Goal: Information Seeking & Learning: Find specific fact

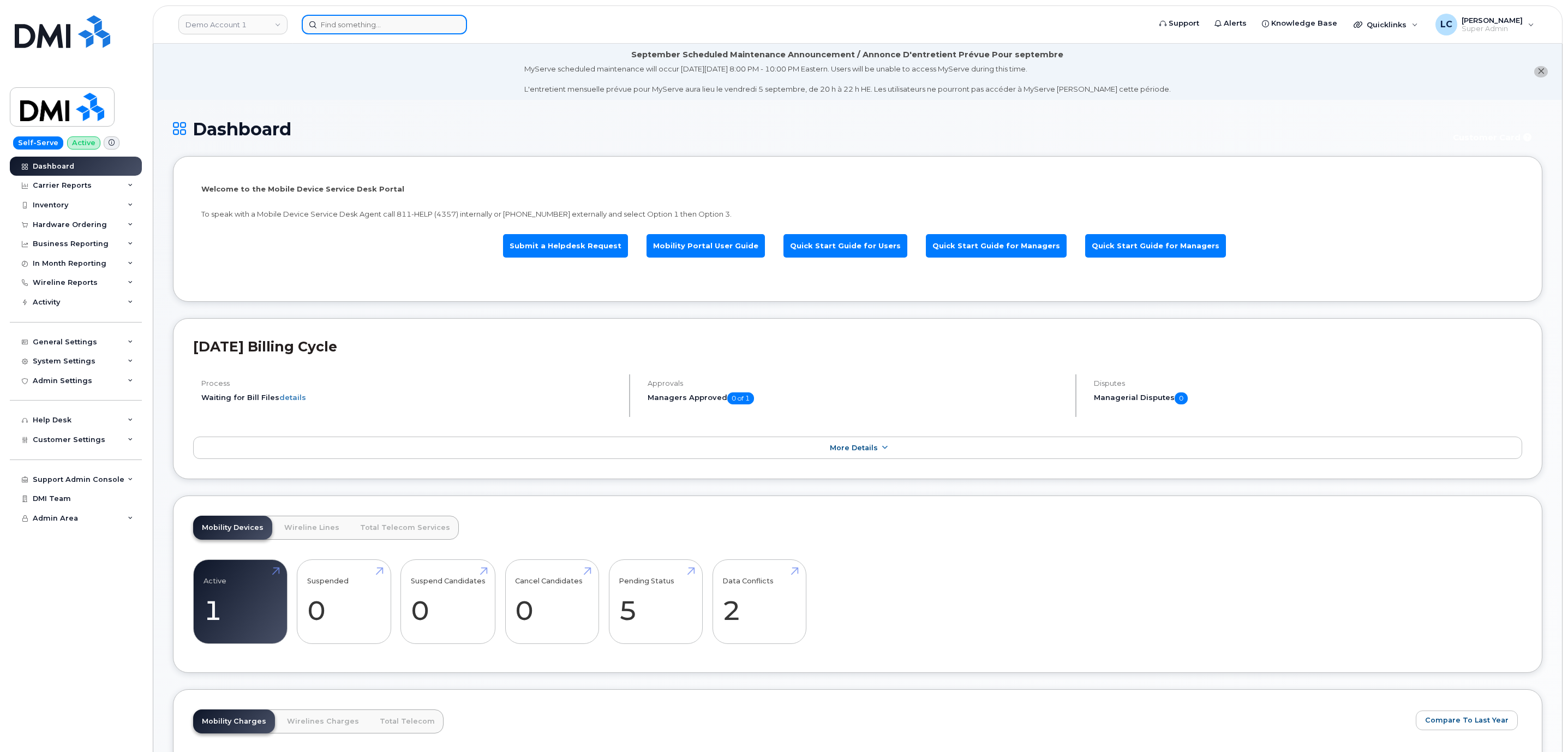
click at [345, 18] on input at bounding box center [384, 25] width 165 height 20
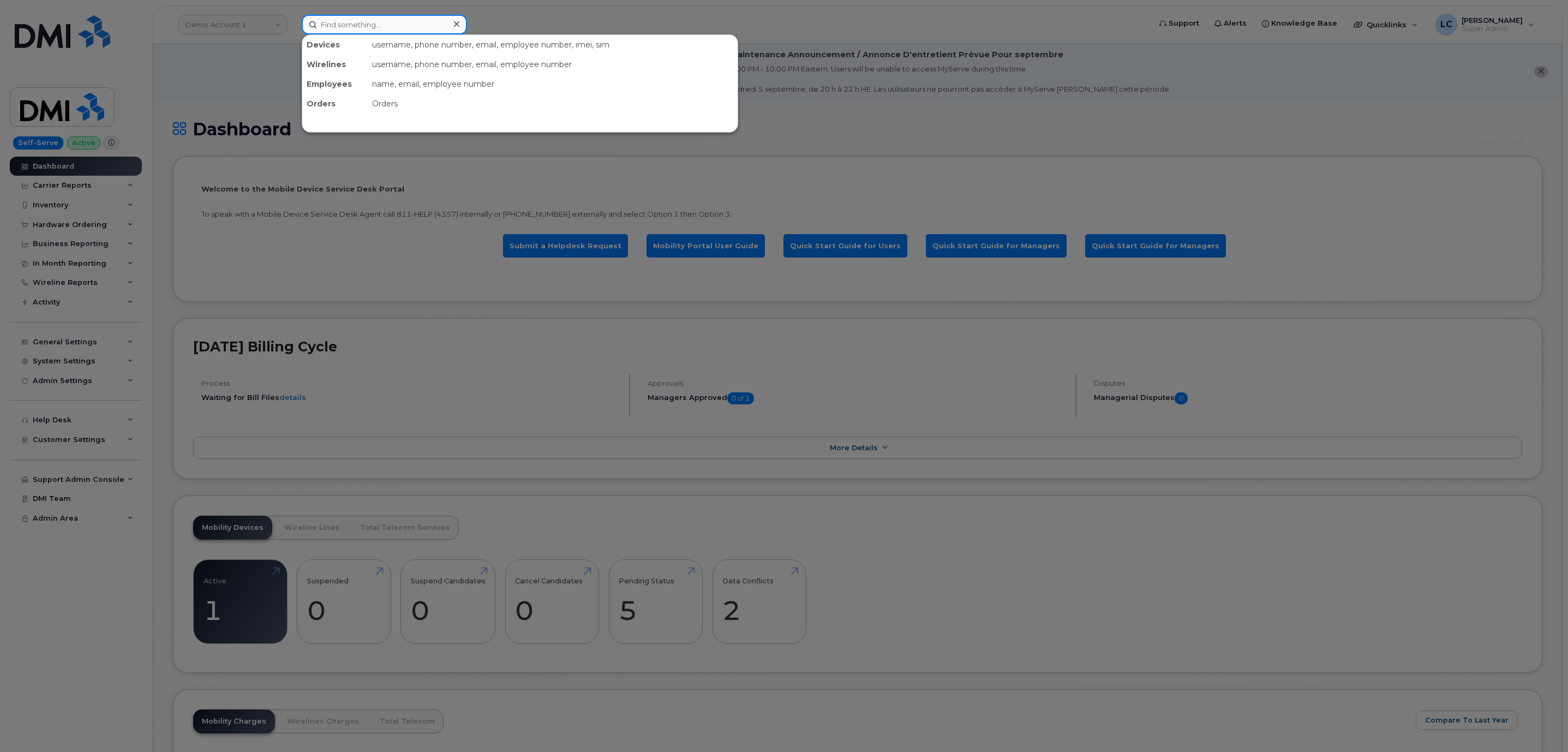
paste input "3653238914"
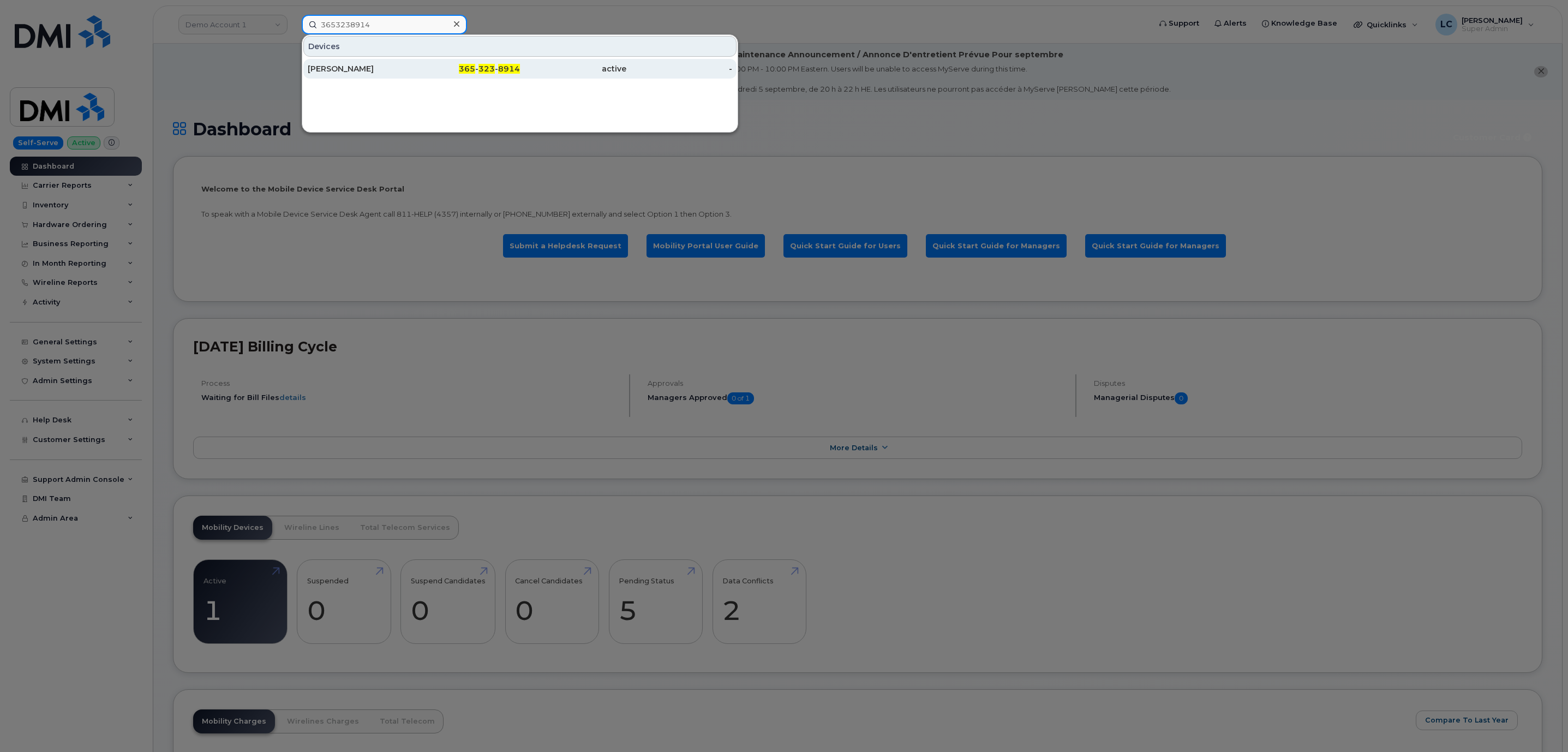
type input "3653238914"
click at [503, 61] on div "365 - 323 - 8914" at bounding box center [467, 69] width 106 height 20
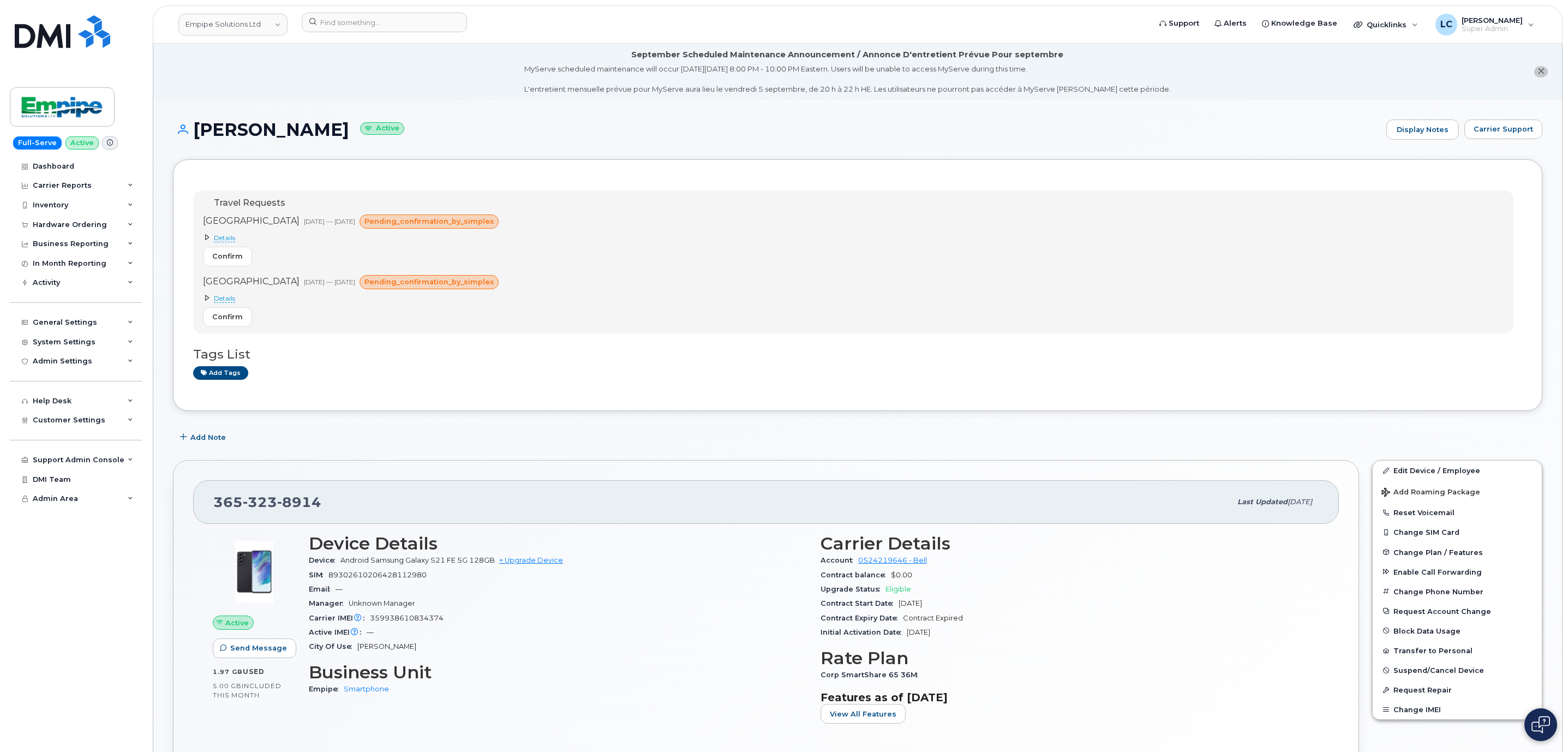
click at [233, 239] on span "Details" at bounding box center [224, 238] width 21 height 9
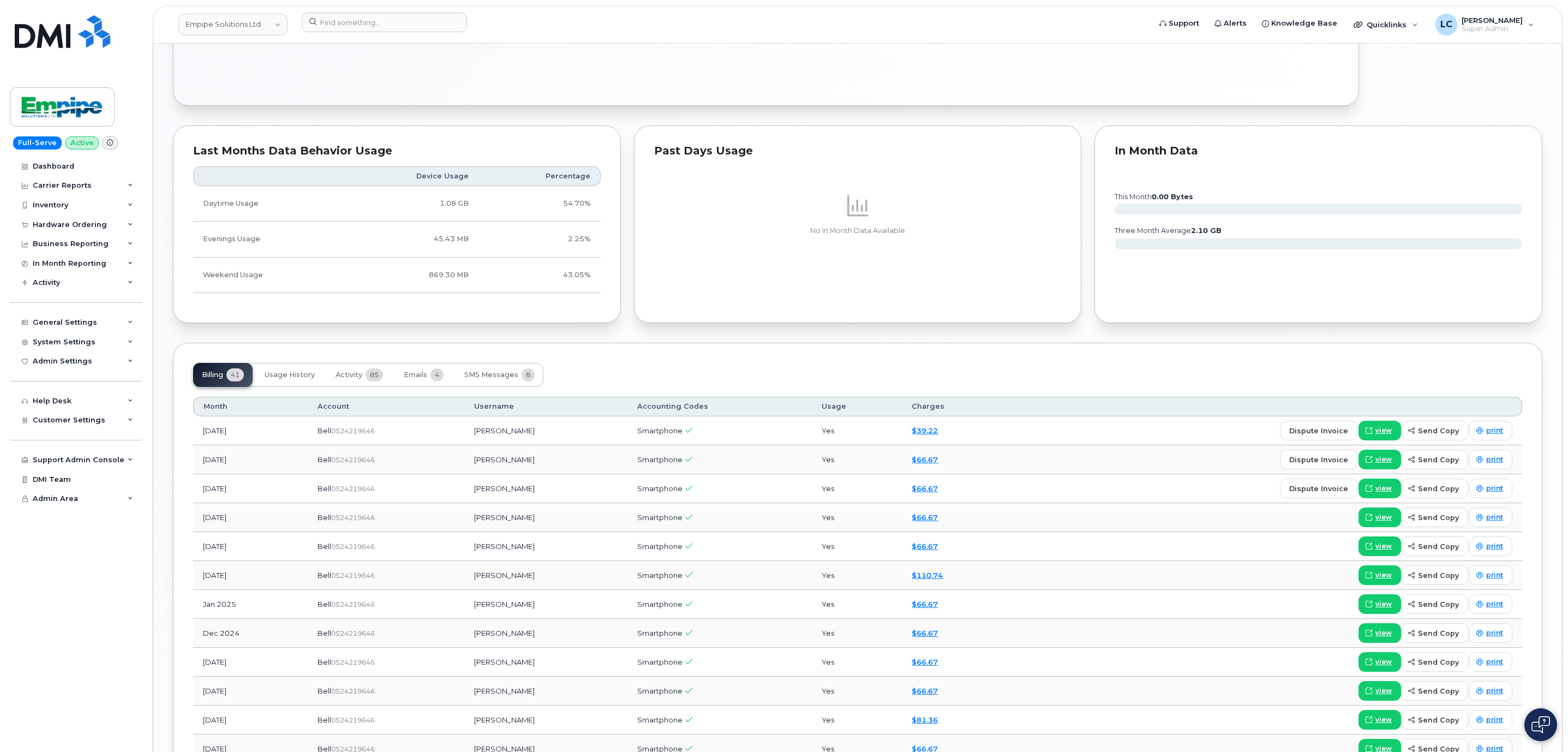
scroll to position [900, 0]
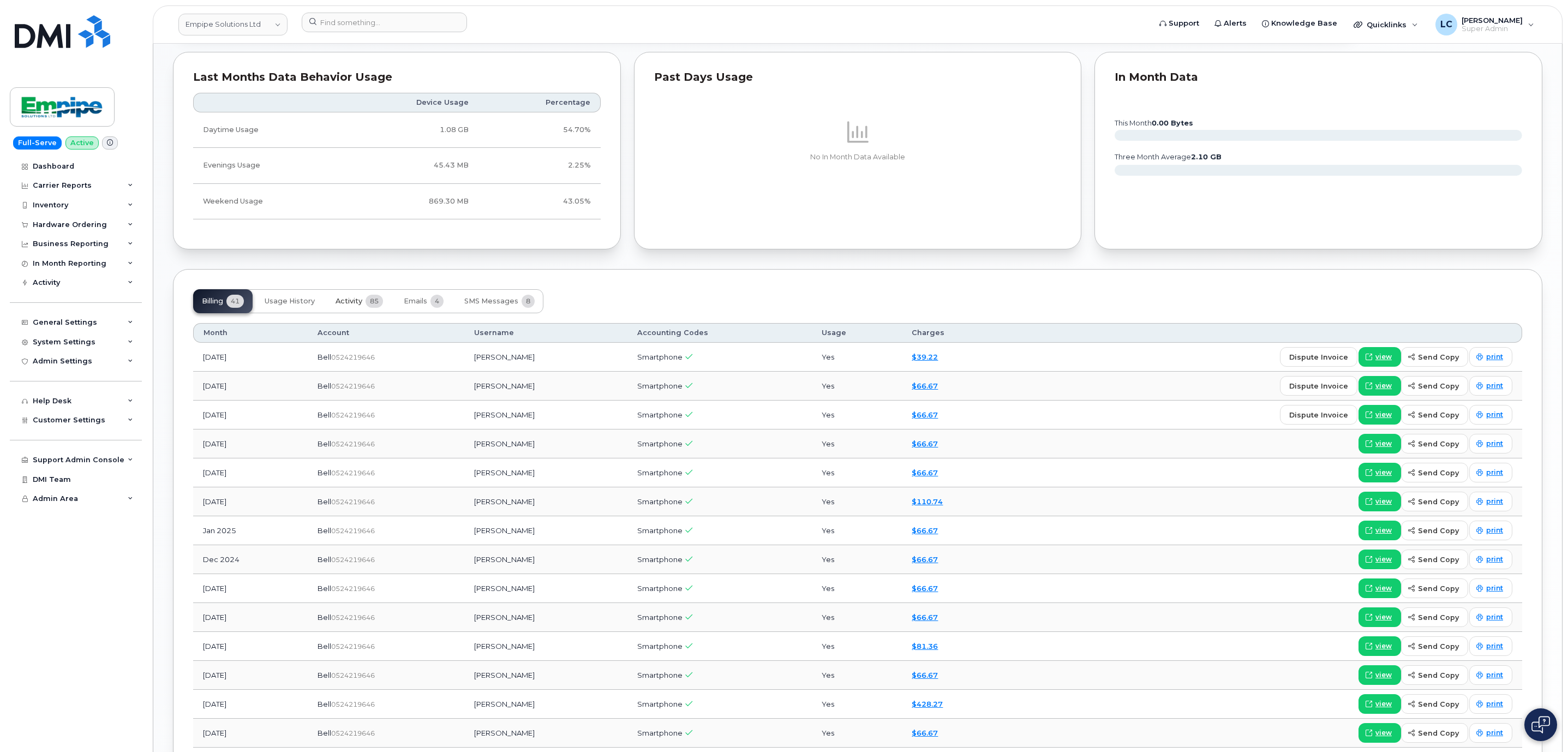
click at [372, 307] on span "85" at bounding box center [374, 301] width 17 height 13
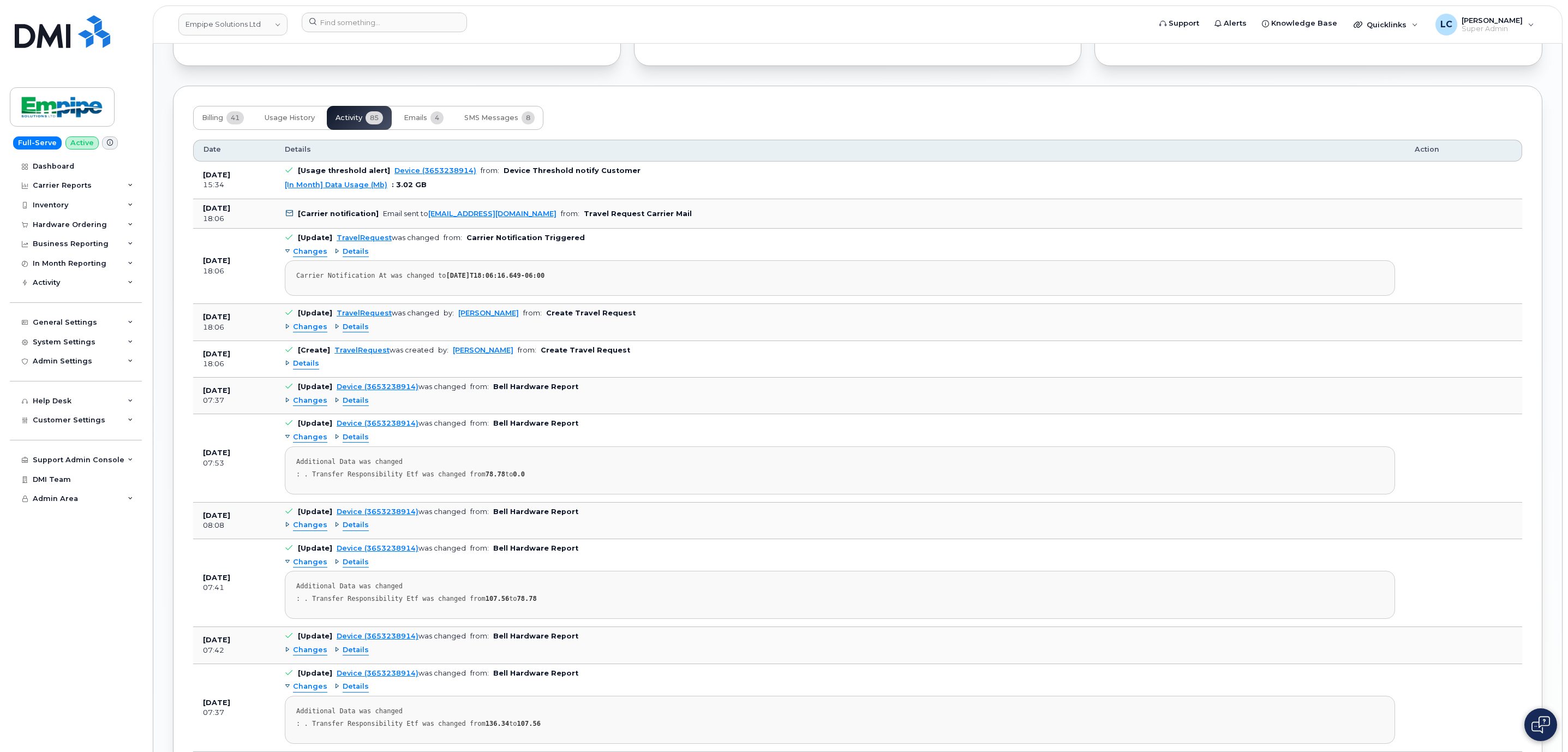
scroll to position [1146, 0]
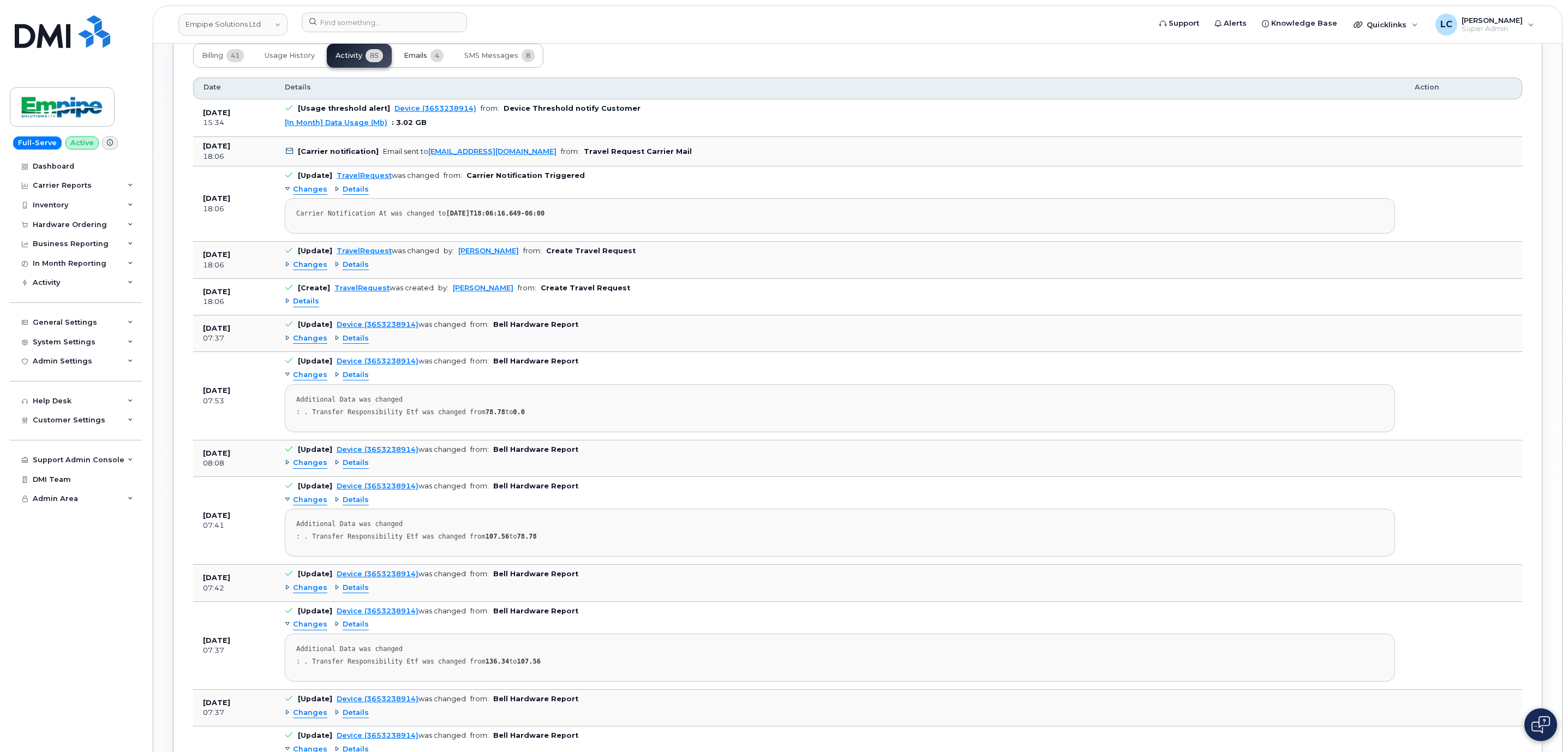
click at [421, 59] on span "Emails" at bounding box center [415, 55] width 23 height 9
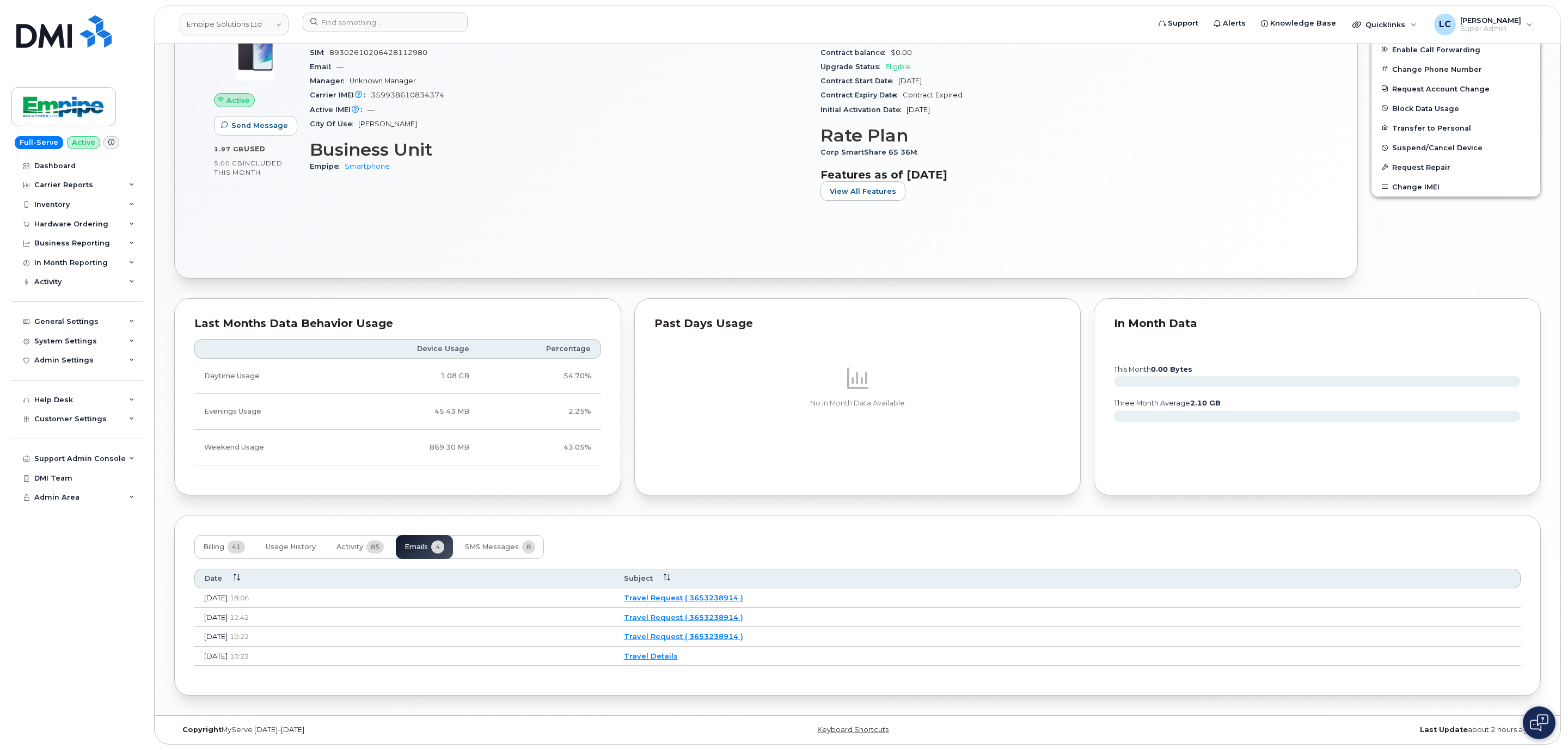
scroll to position [660, 0]
click at [742, 594] on link "Travel Request ( 3653238914 )" at bounding box center [682, 597] width 120 height 9
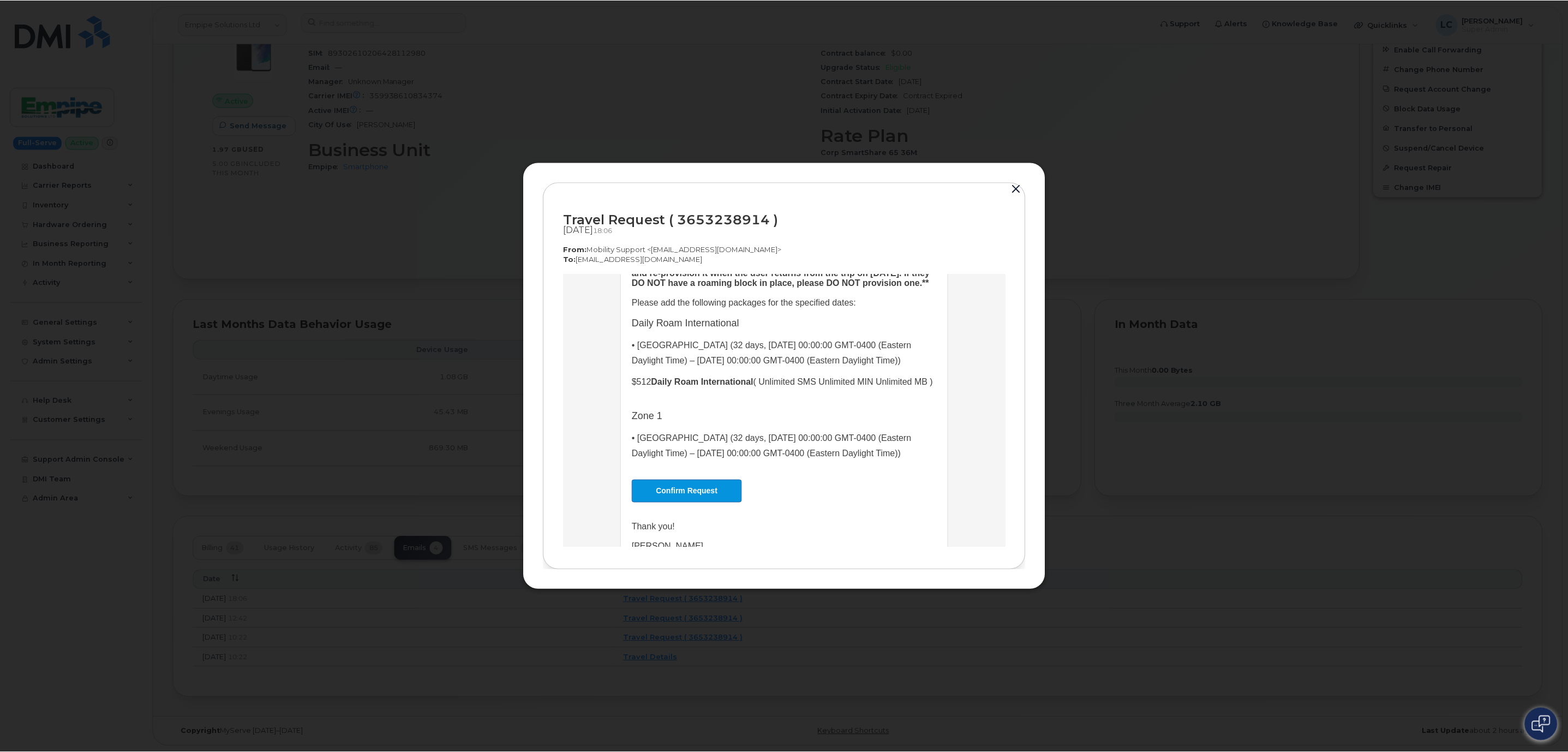
scroll to position [107, 0]
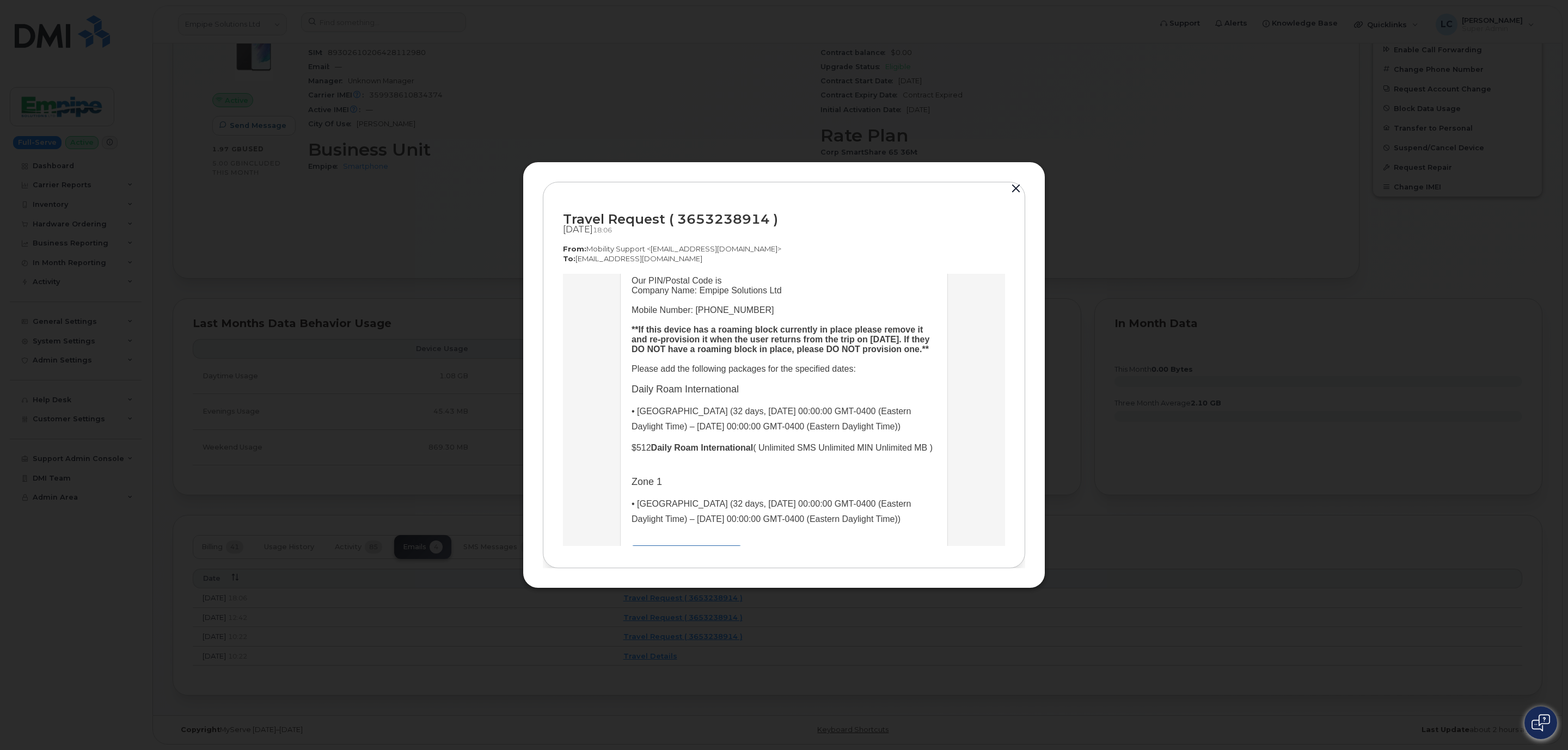
click at [1016, 188] on button "button" at bounding box center [1016, 188] width 17 height 15
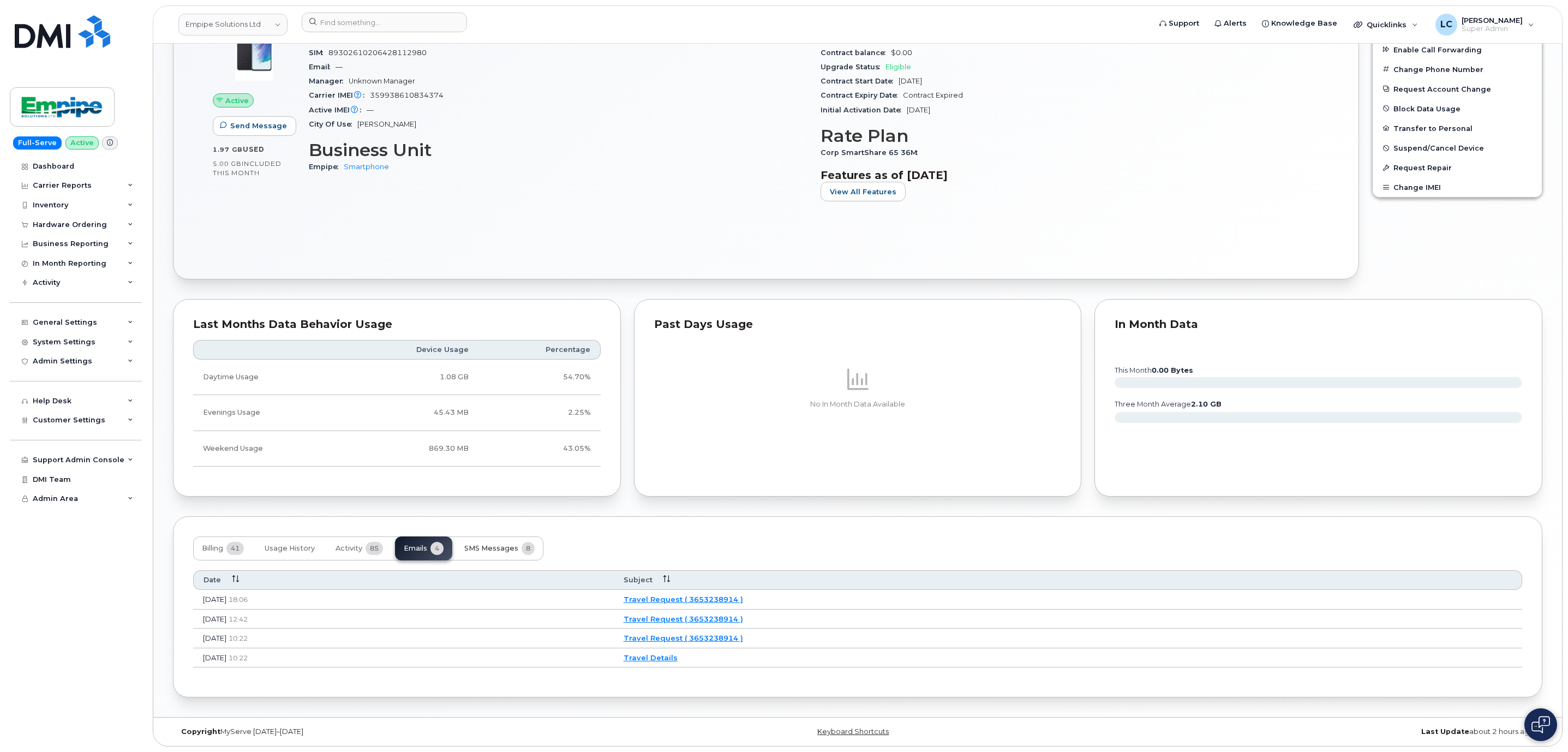
click at [474, 536] on button "SMS Messages 8" at bounding box center [500, 548] width 88 height 24
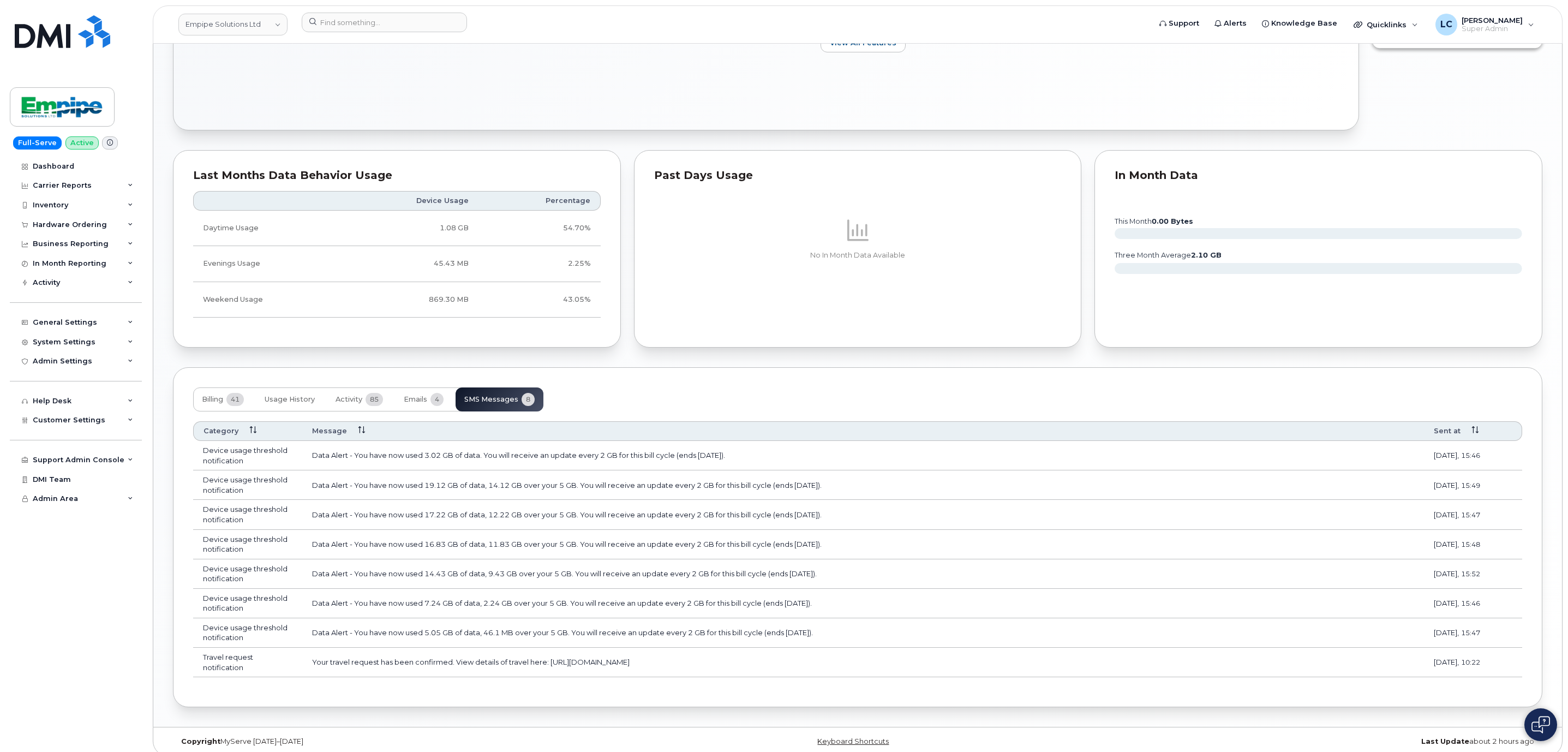
scroll to position [821, 0]
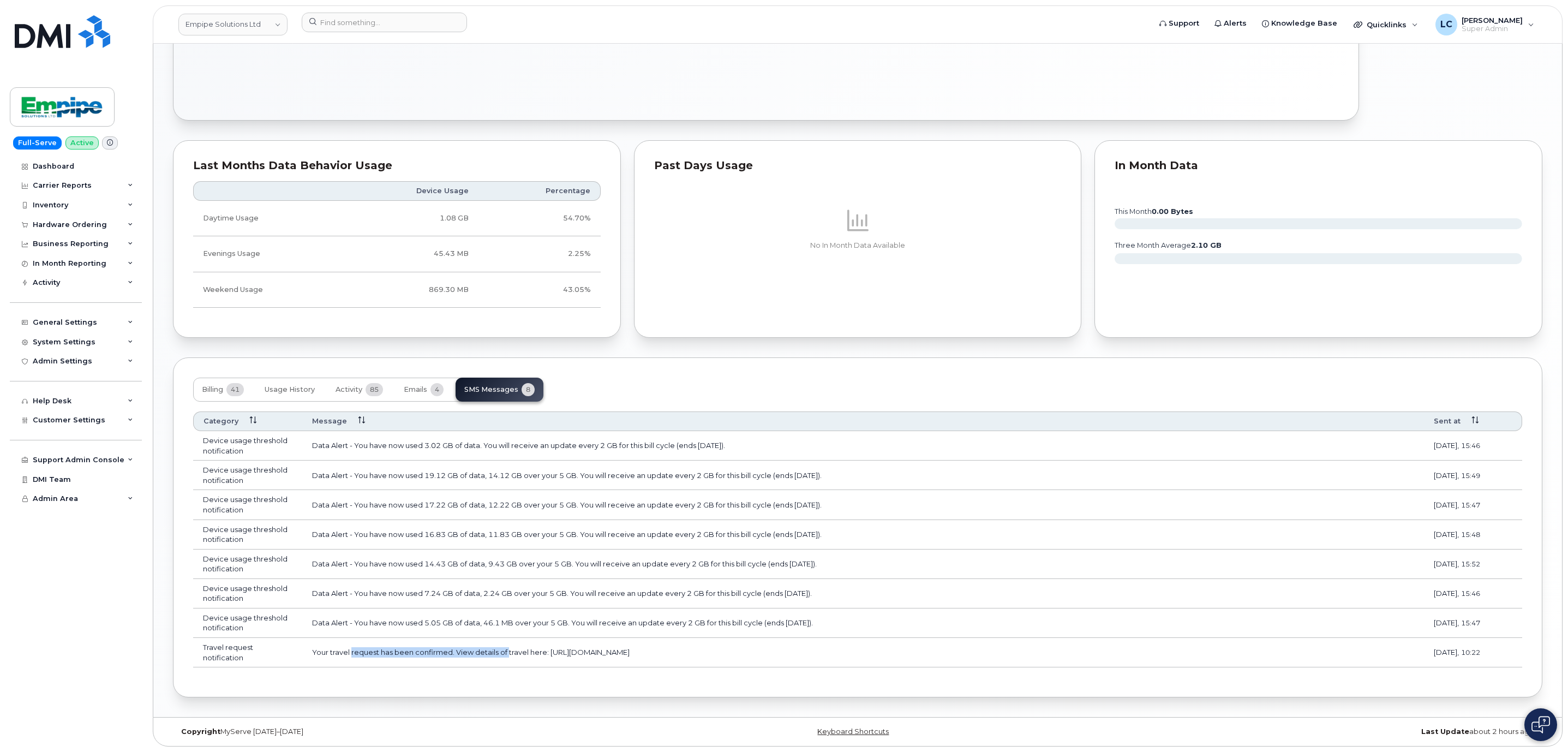
drag, startPoint x: 457, startPoint y: 656, endPoint x: 352, endPoint y: 656, distance: 105.0
drag, startPoint x: 352, startPoint y: 656, endPoint x: 850, endPoint y: 636, distance: 498.4
click at [850, 636] on td "Data Alert - You have now used 5.05 GB of data, 46.1 MB over your 5 GB. You wil…" at bounding box center [863, 623] width 1122 height 29
drag, startPoint x: 547, startPoint y: 652, endPoint x: 840, endPoint y: 648, distance: 293.0
click at [841, 647] on td "Your travel request has been confirmed. View details of travel here: https://my…" at bounding box center [863, 653] width 1122 height 29
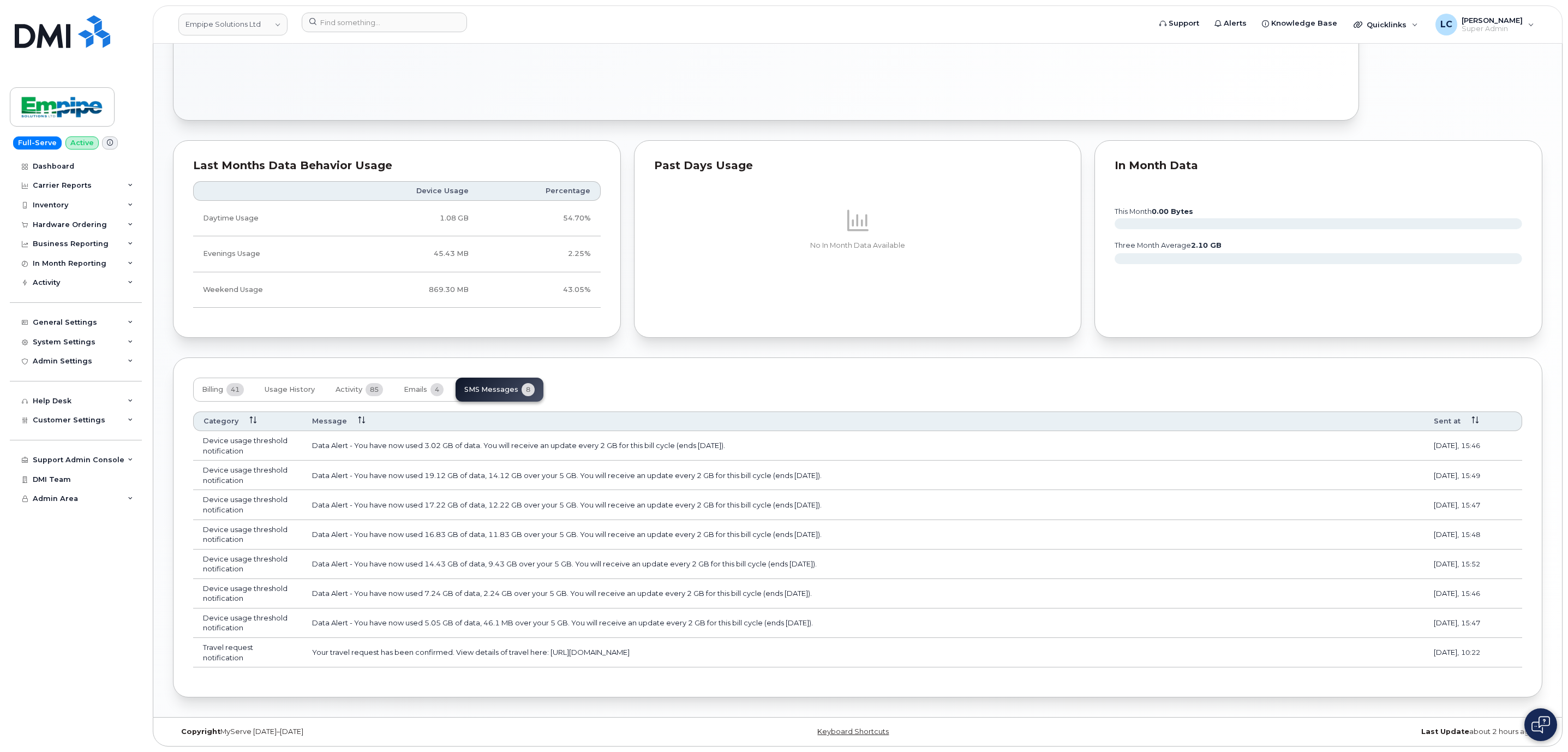
copy td "https://myserve.ca/customer/515/travel_requests/43324?code=MzY1MzIzODkxNA"
click at [365, 377] on button "Activity 85" at bounding box center [359, 389] width 65 height 24
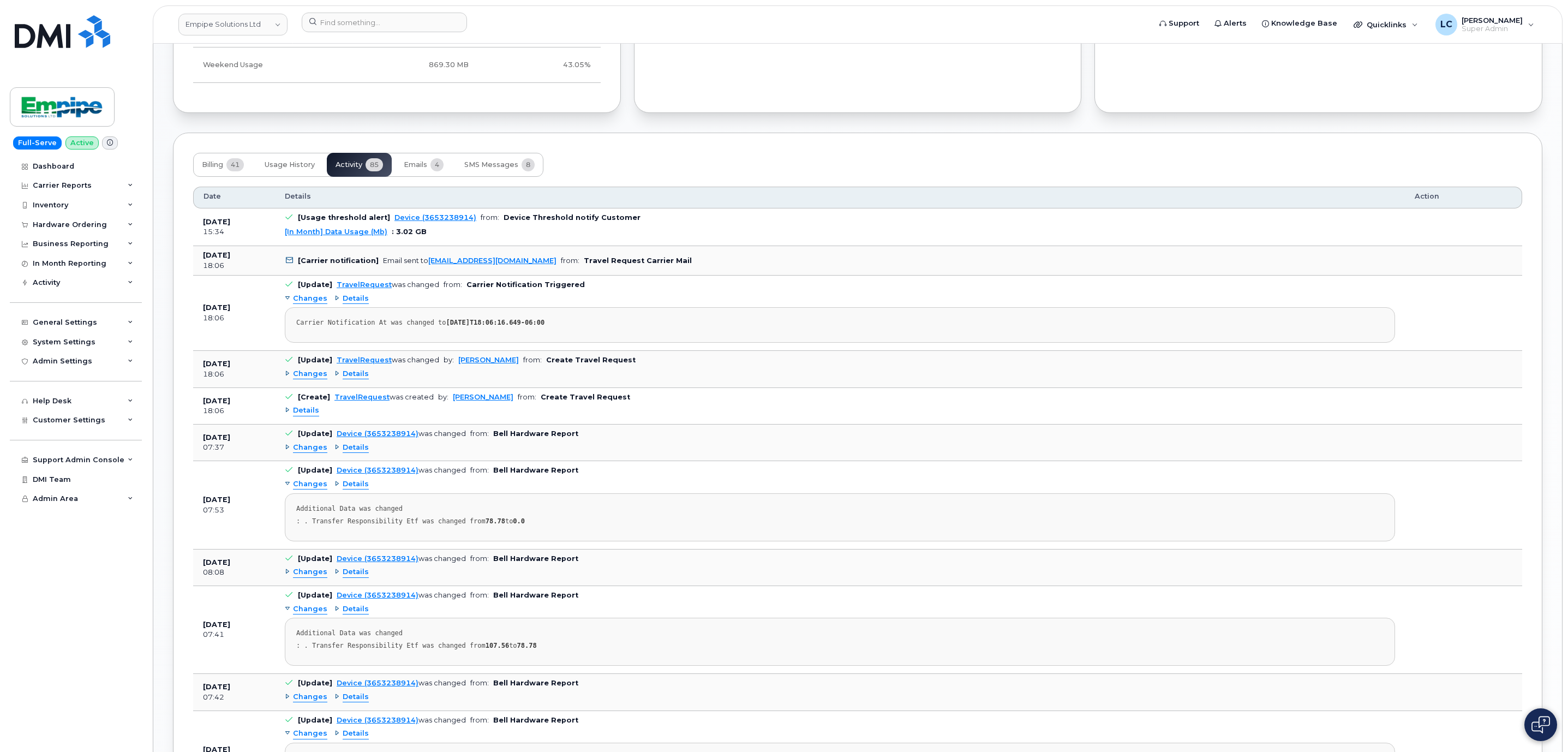
scroll to position [1066, 0]
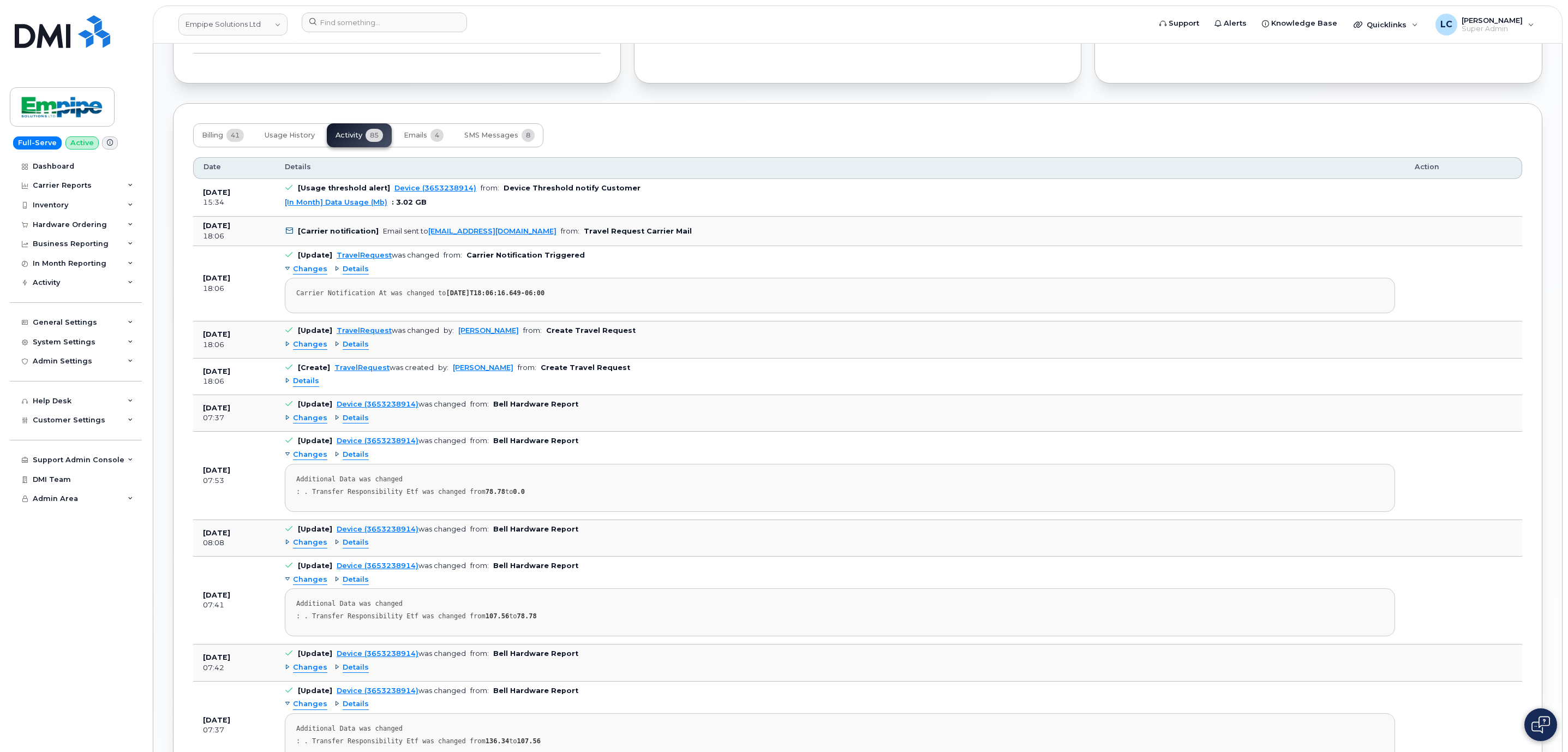
click at [310, 387] on span "Details" at bounding box center [305, 381] width 26 height 11
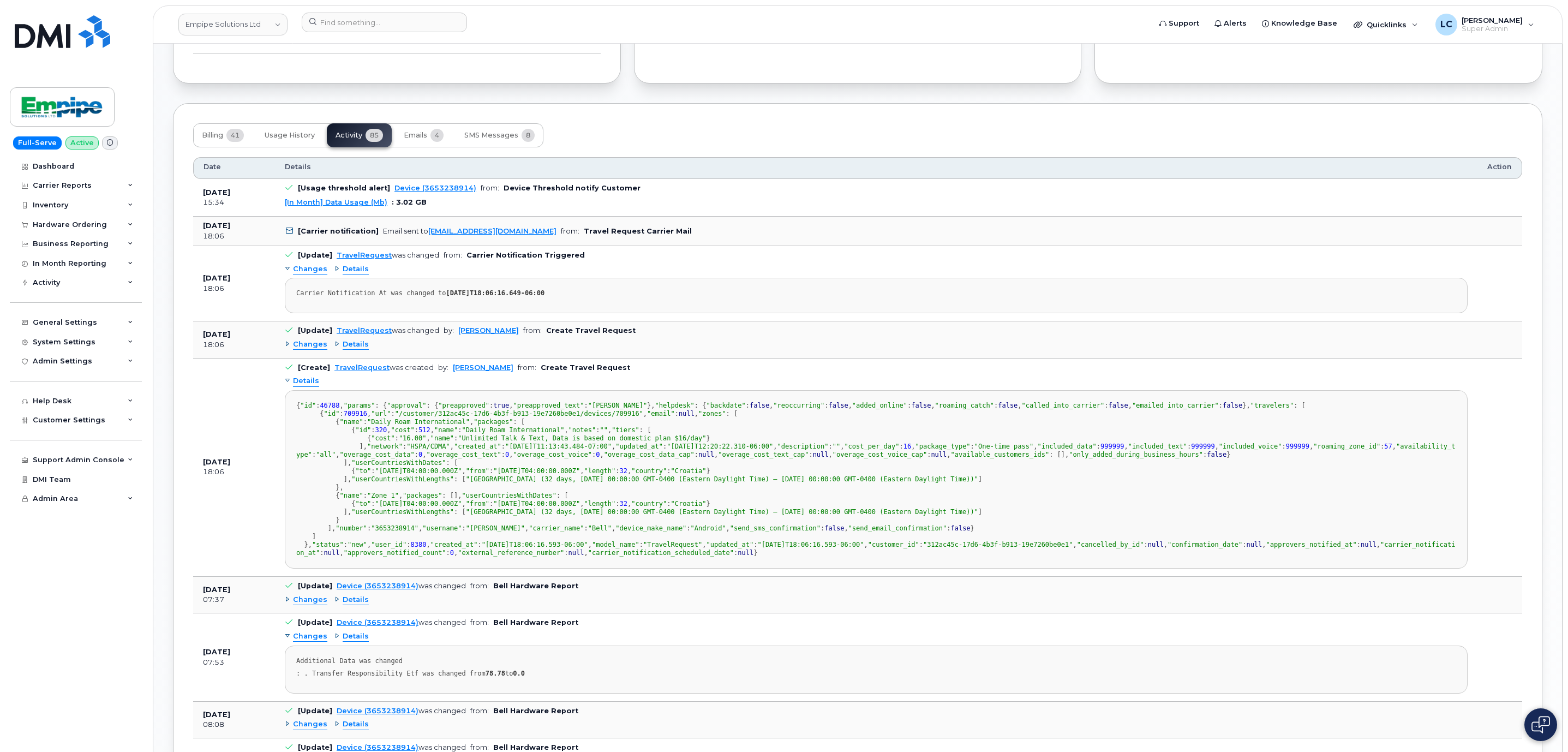
click at [313, 350] on span "Changes" at bounding box center [310, 345] width 35 height 11
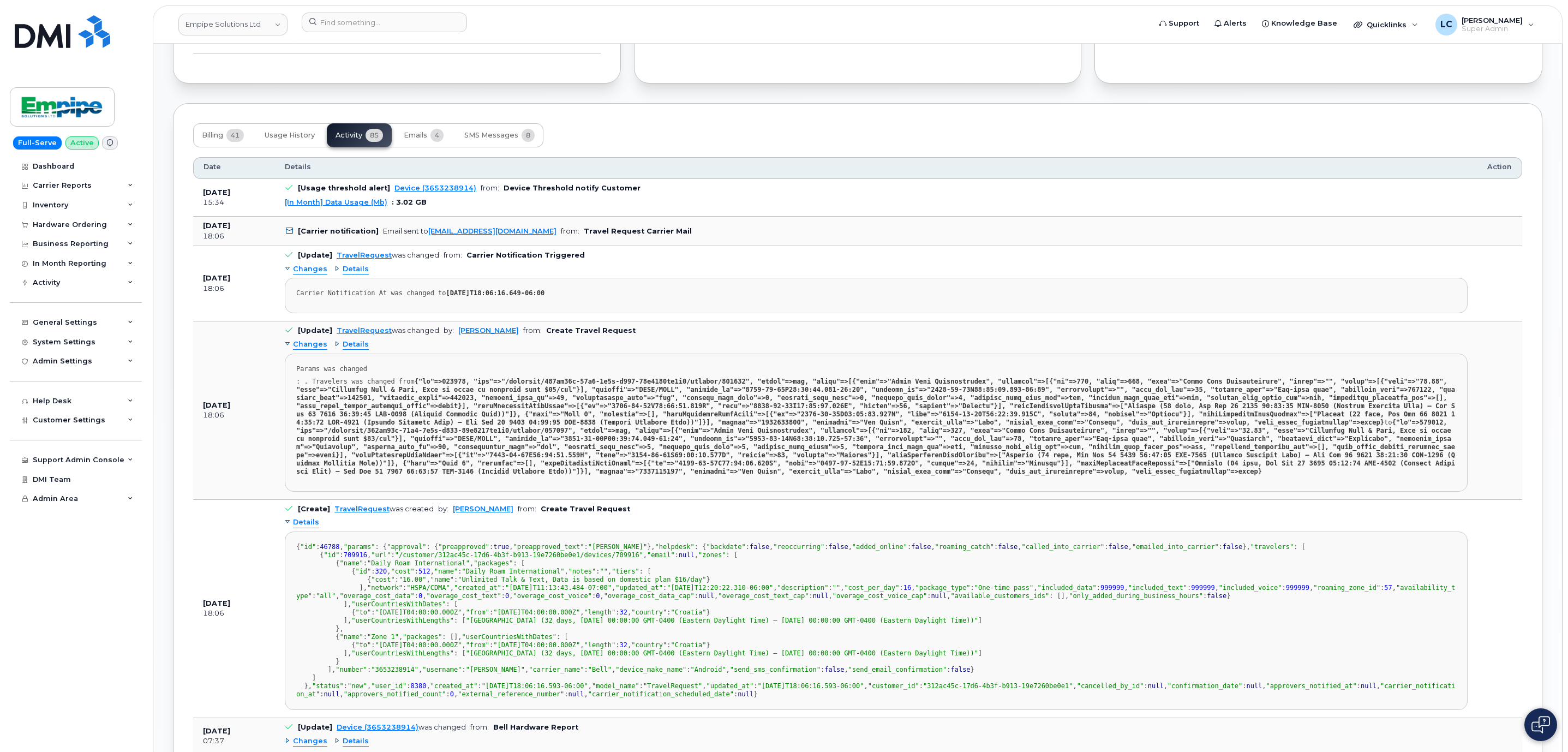
click at [347, 350] on span "Details" at bounding box center [355, 345] width 26 height 11
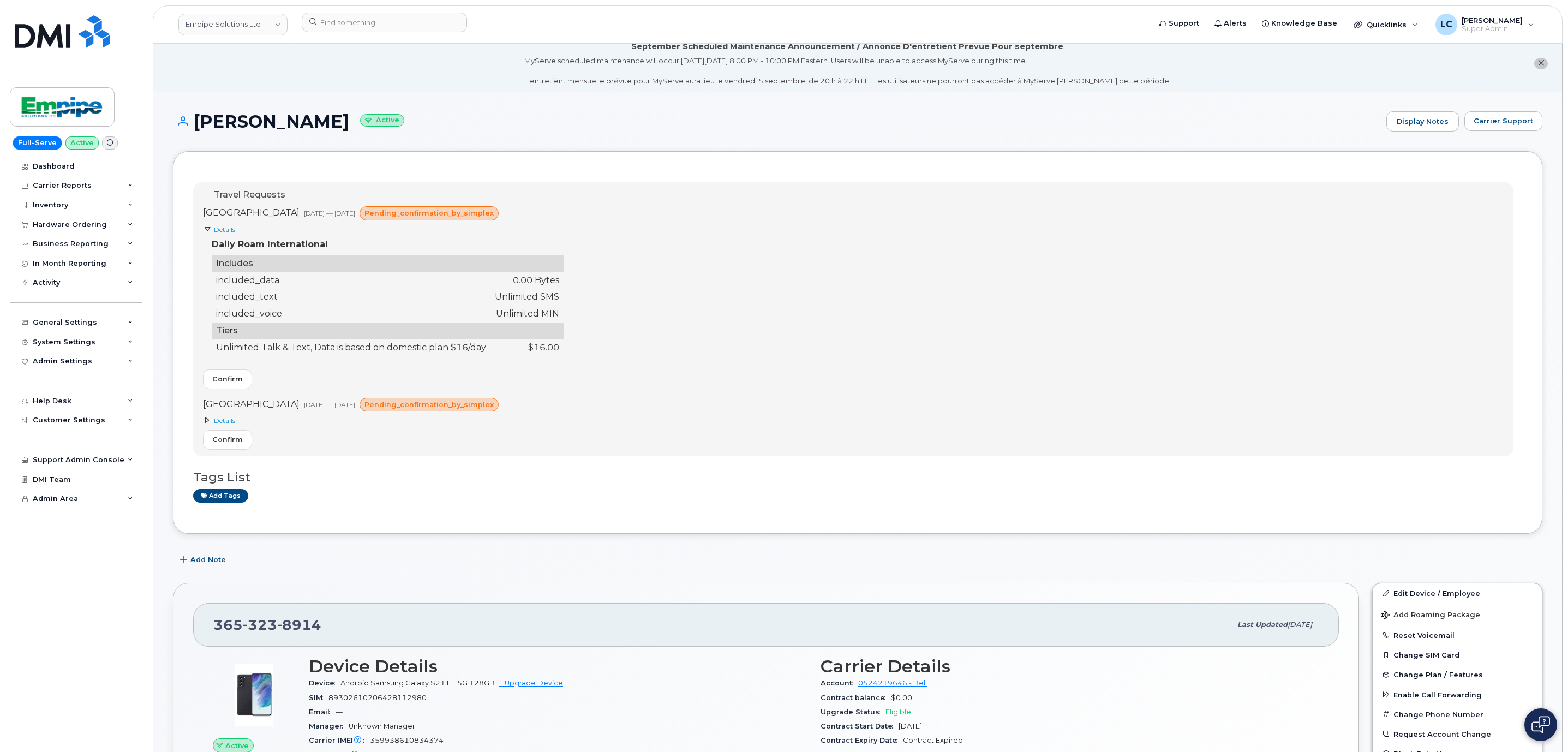
scroll to position [0, 0]
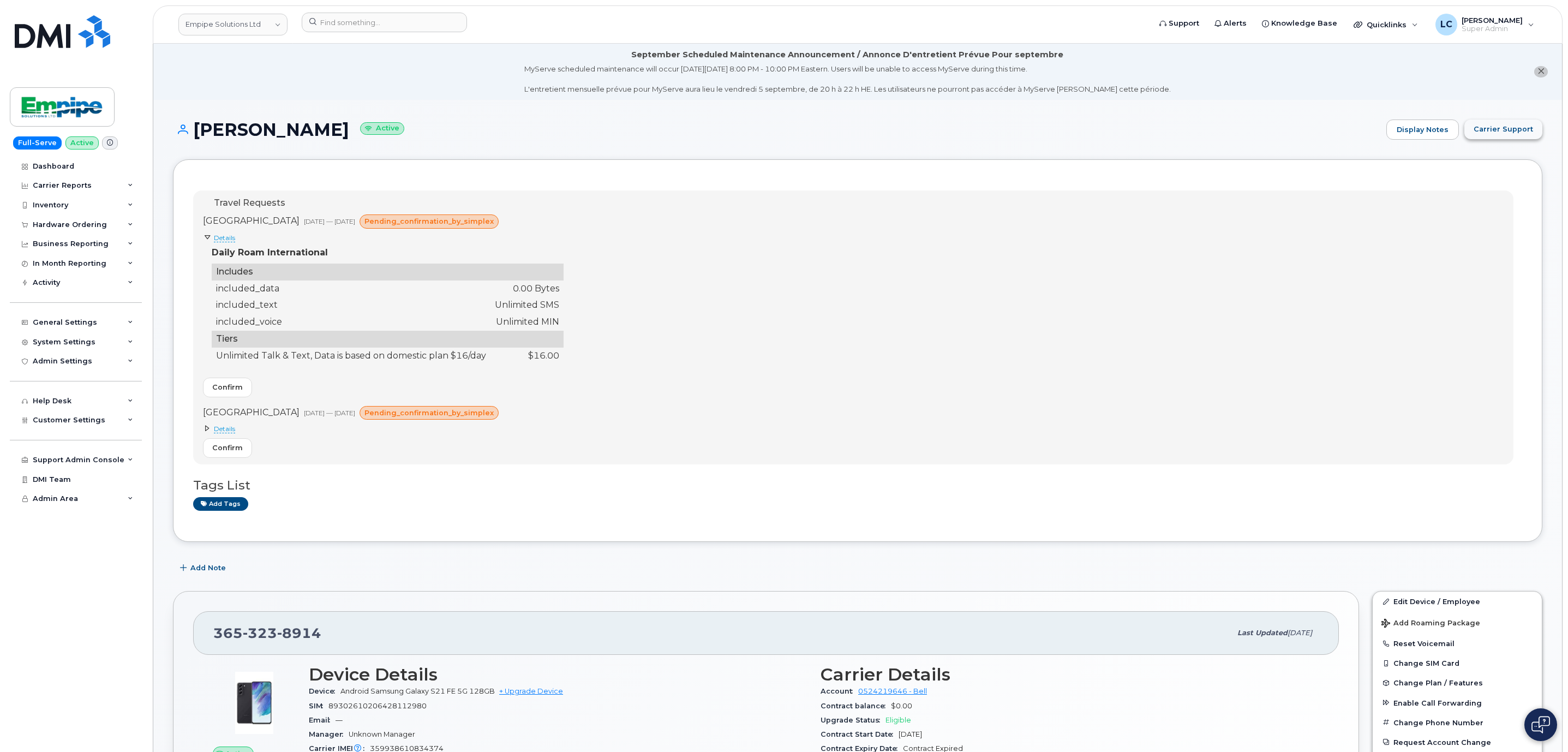
click at [1504, 126] on span "Carrier Support" at bounding box center [1503, 129] width 59 height 11
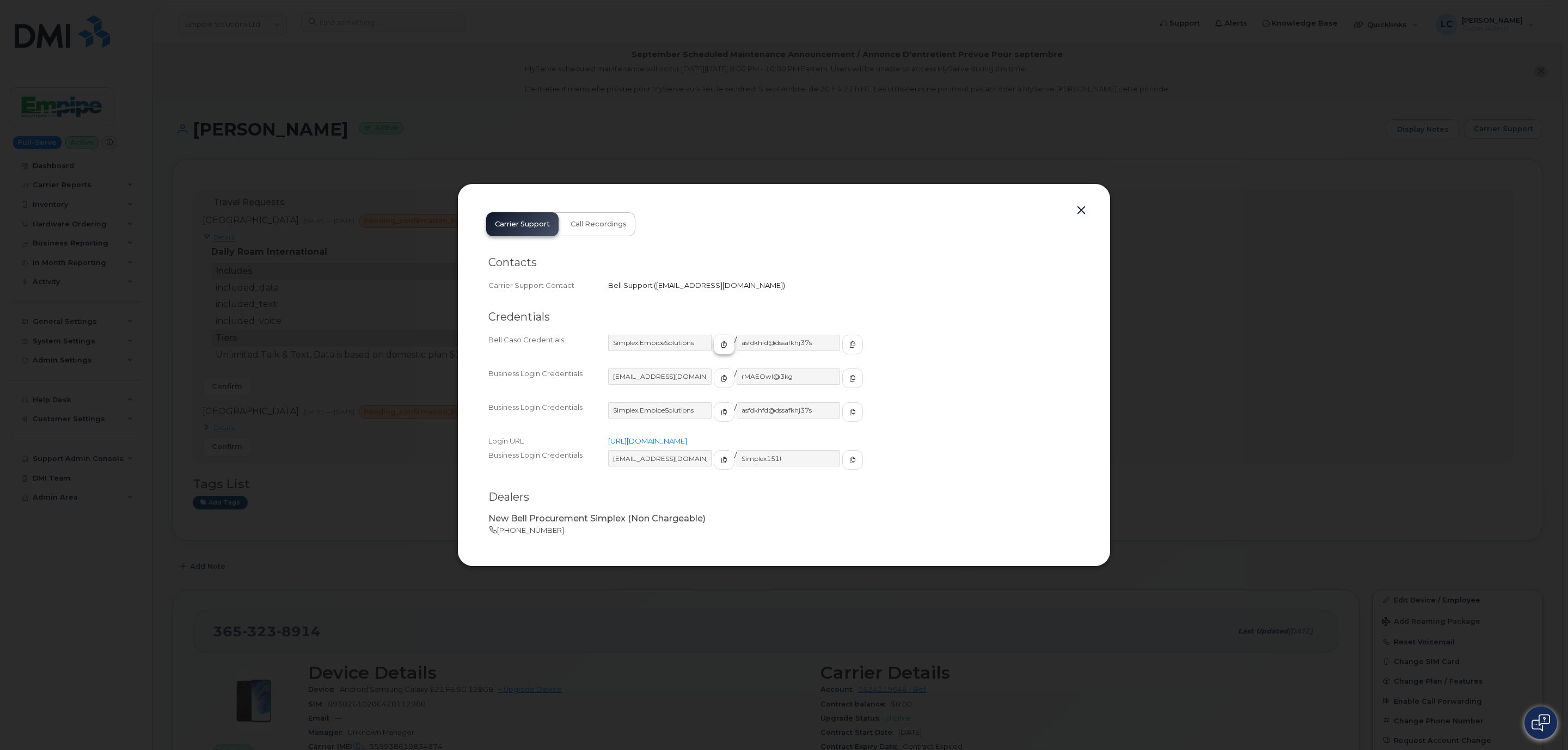
click at [719, 341] on span "button" at bounding box center [724, 344] width 10 height 10
click at [848, 344] on span "button" at bounding box center [853, 344] width 10 height 10
click at [1079, 210] on button "button" at bounding box center [1081, 210] width 17 height 15
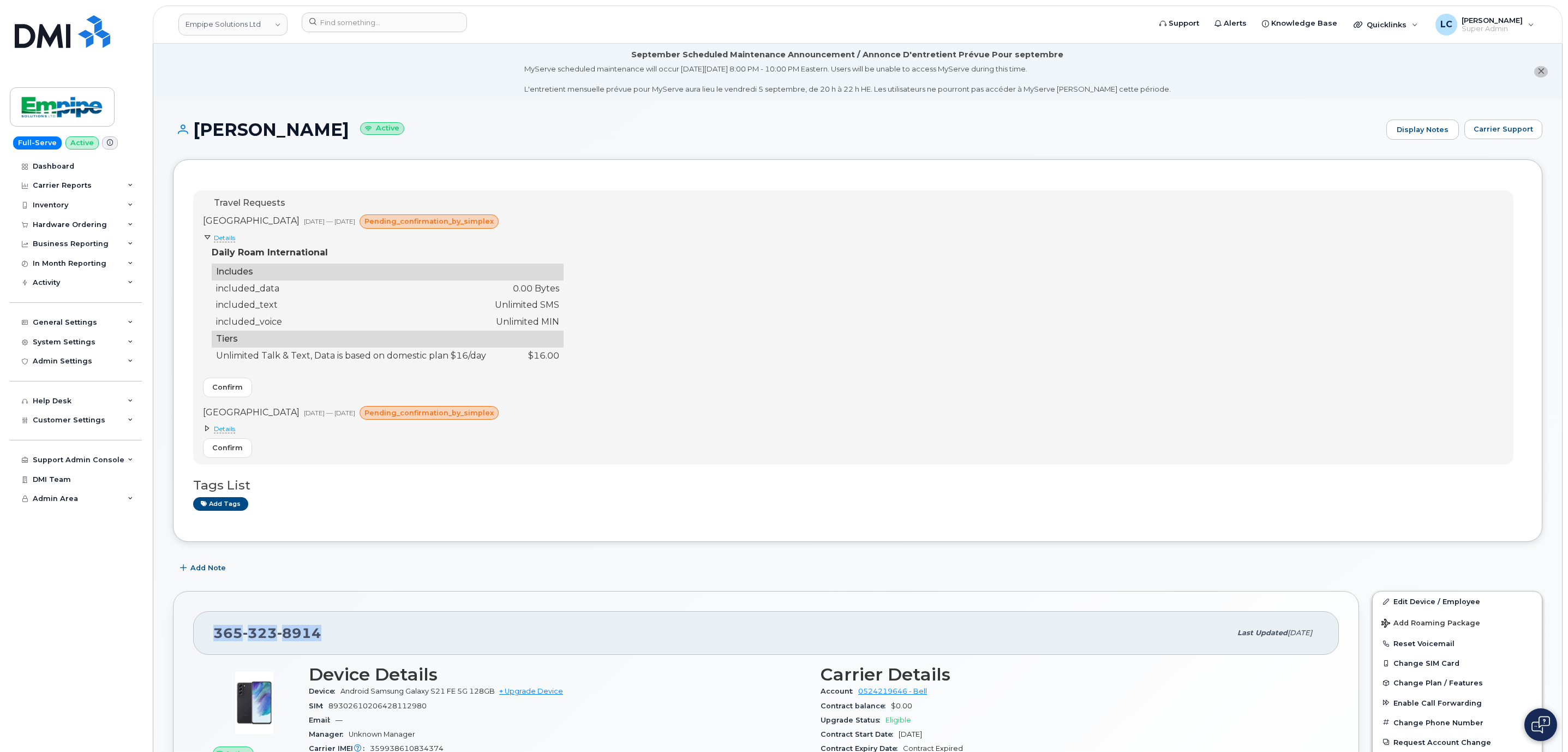
drag, startPoint x: 333, startPoint y: 637, endPoint x: 218, endPoint y: 645, distance: 115.3
click at [218, 644] on div "365 323 8914" at bounding box center [722, 633] width 1017 height 23
copy span "365 323 8914"
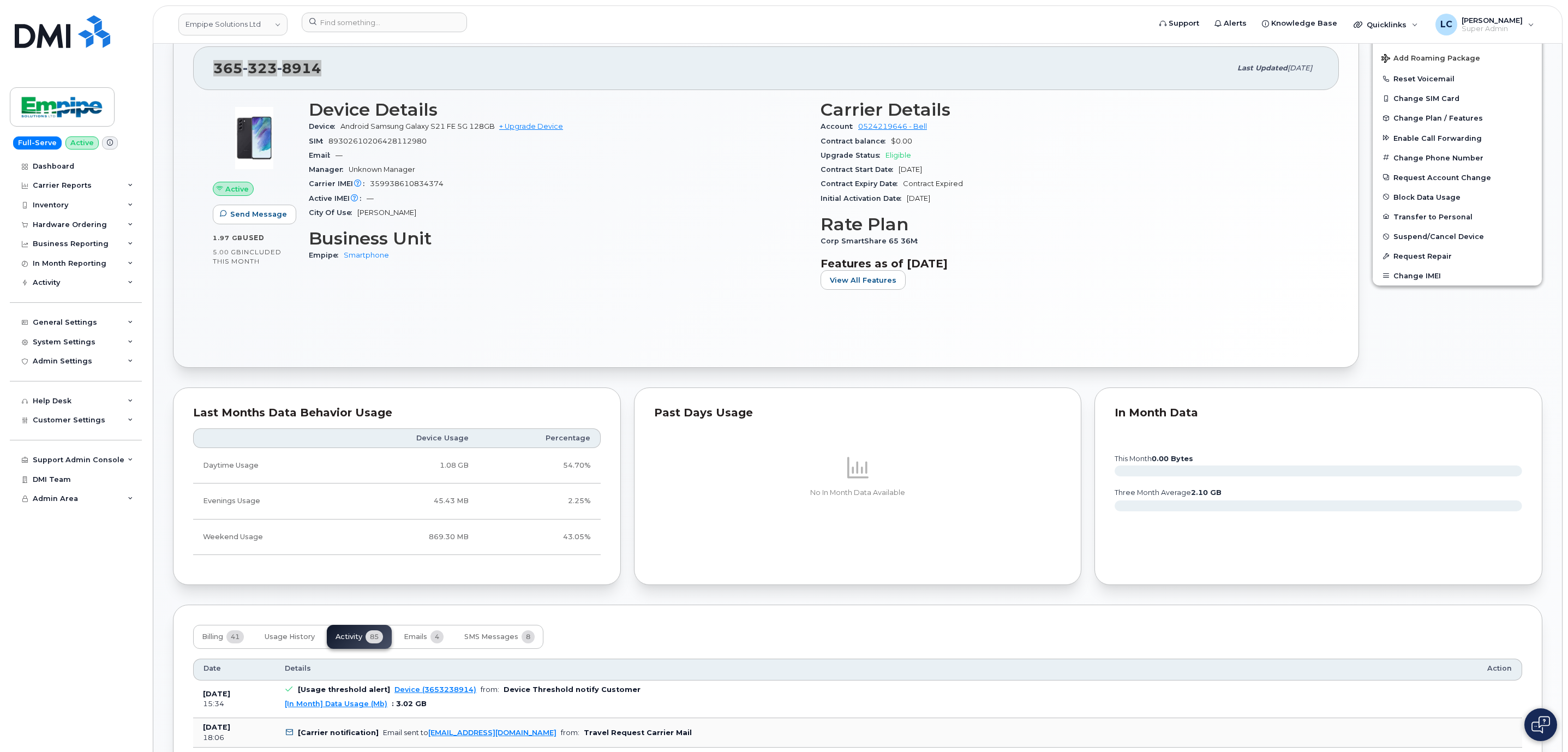
scroll to position [246, 0]
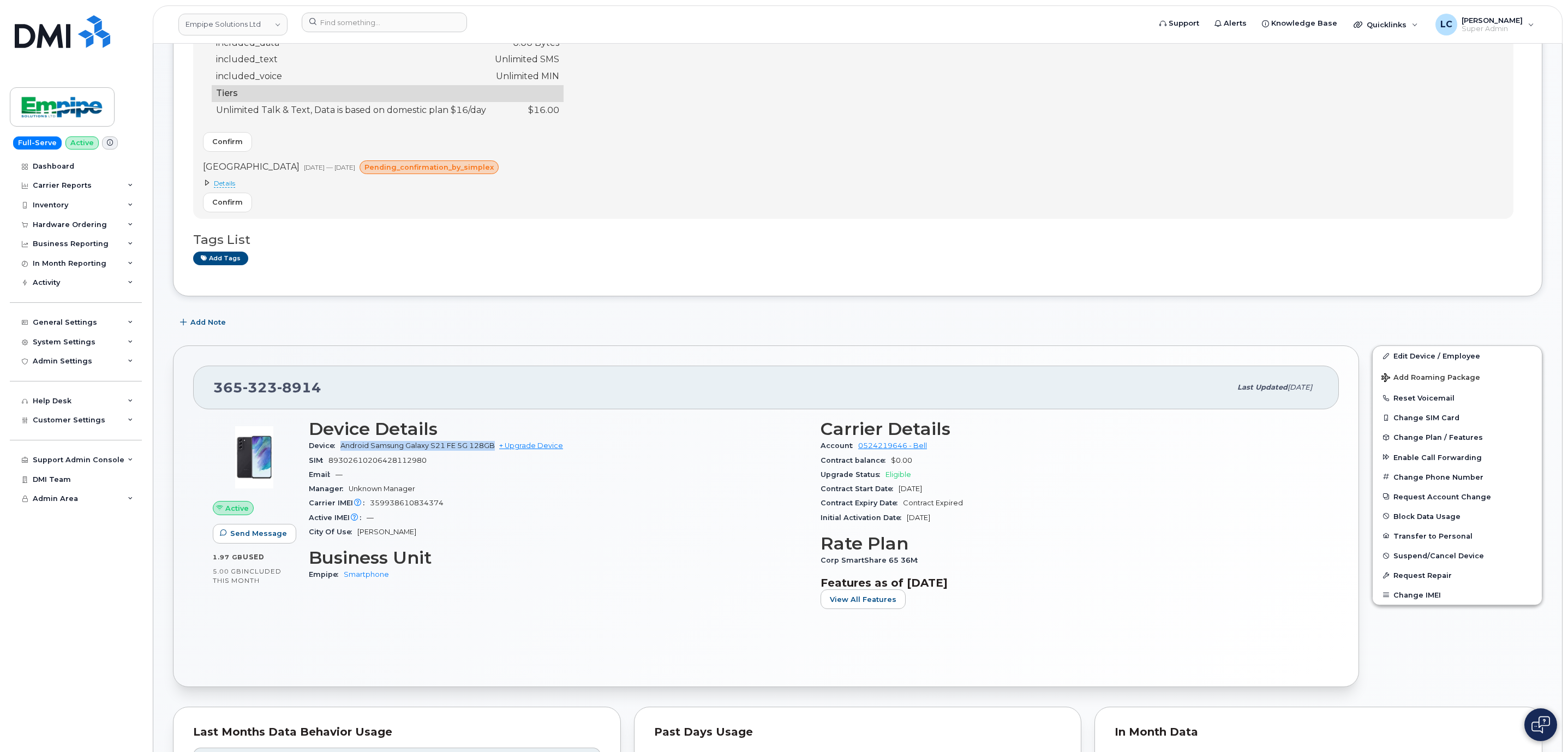
drag, startPoint x: 339, startPoint y: 449, endPoint x: 494, endPoint y: 453, distance: 155.1
click at [494, 453] on div "Device Android Samsung Galaxy S21 FE 5G 128GB + Upgrade Device" at bounding box center [557, 445] width 498 height 14
copy span "Android Samsung Galaxy S21 FE 5G 128GB"
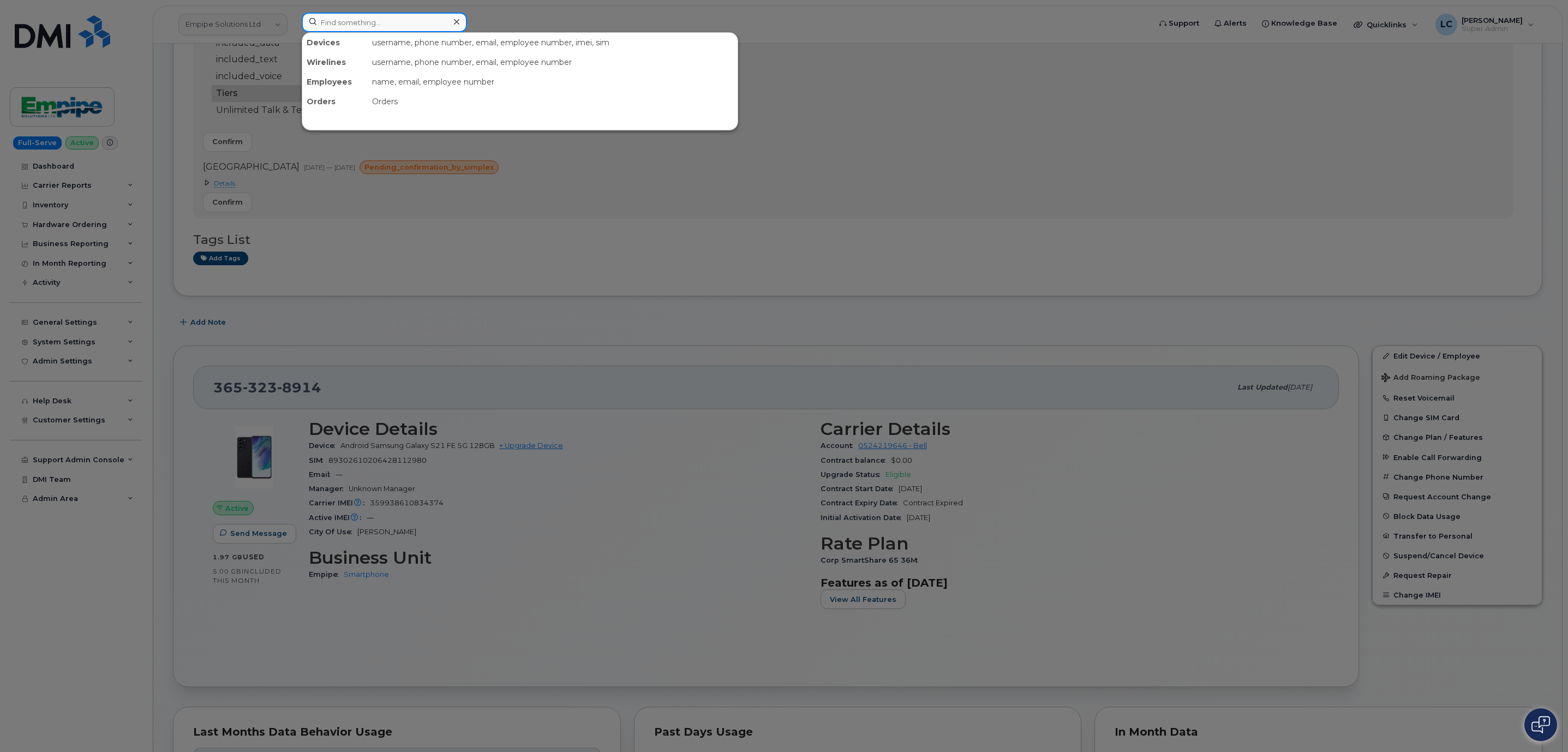
click at [396, 15] on input at bounding box center [384, 23] width 165 height 20
type input "7056981519"
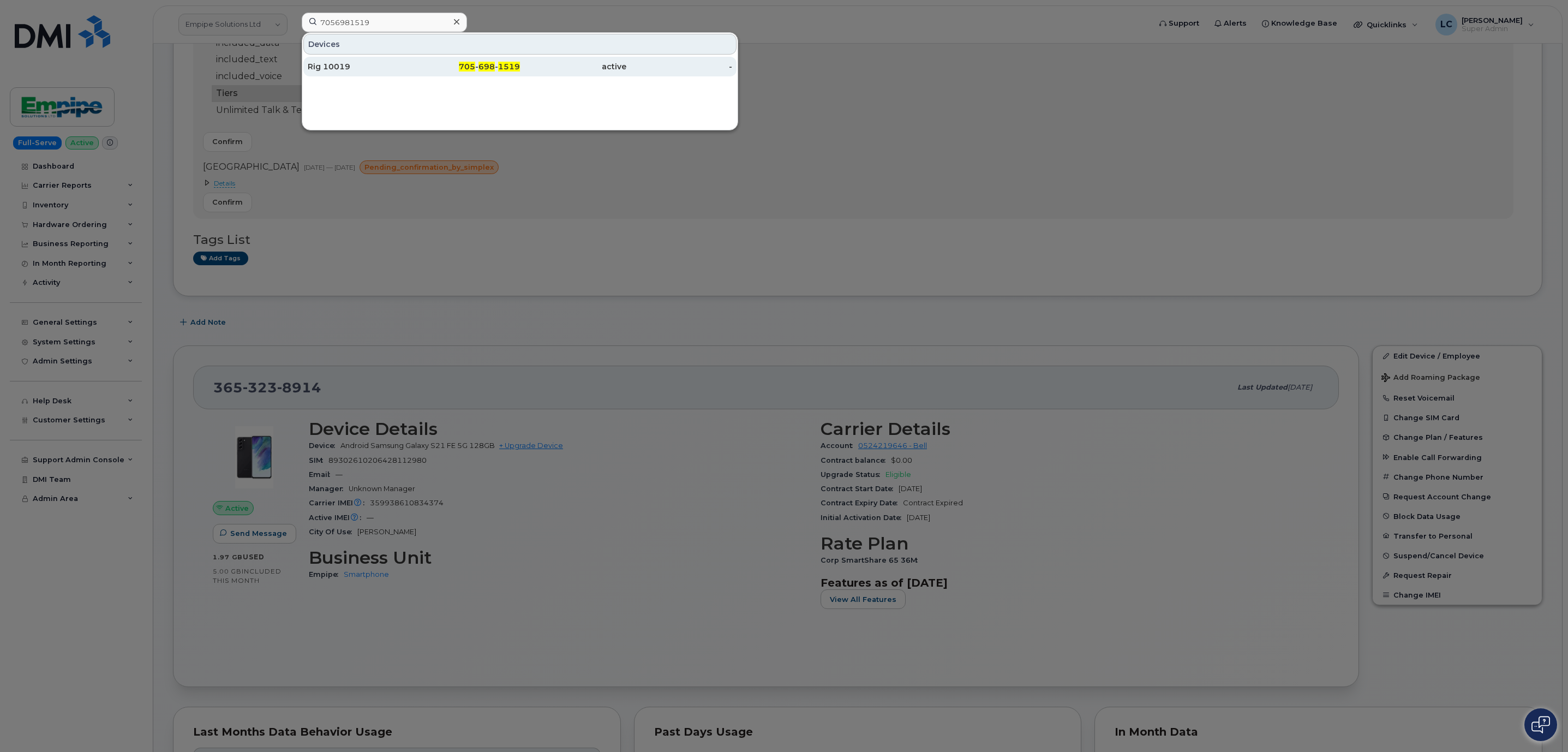
click at [438, 71] on div "705 - 698 - 1519" at bounding box center [467, 67] width 106 height 11
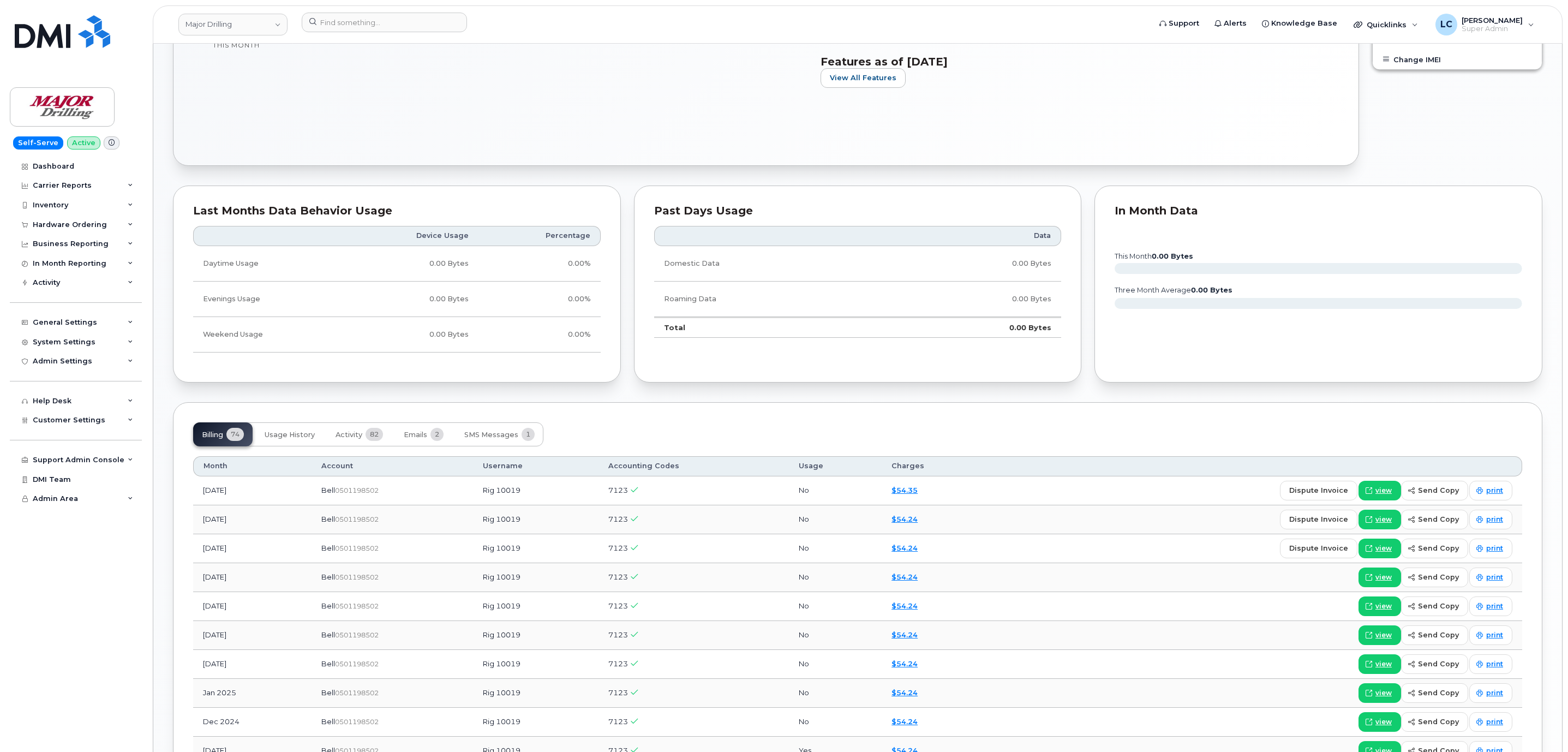
scroll to position [655, 0]
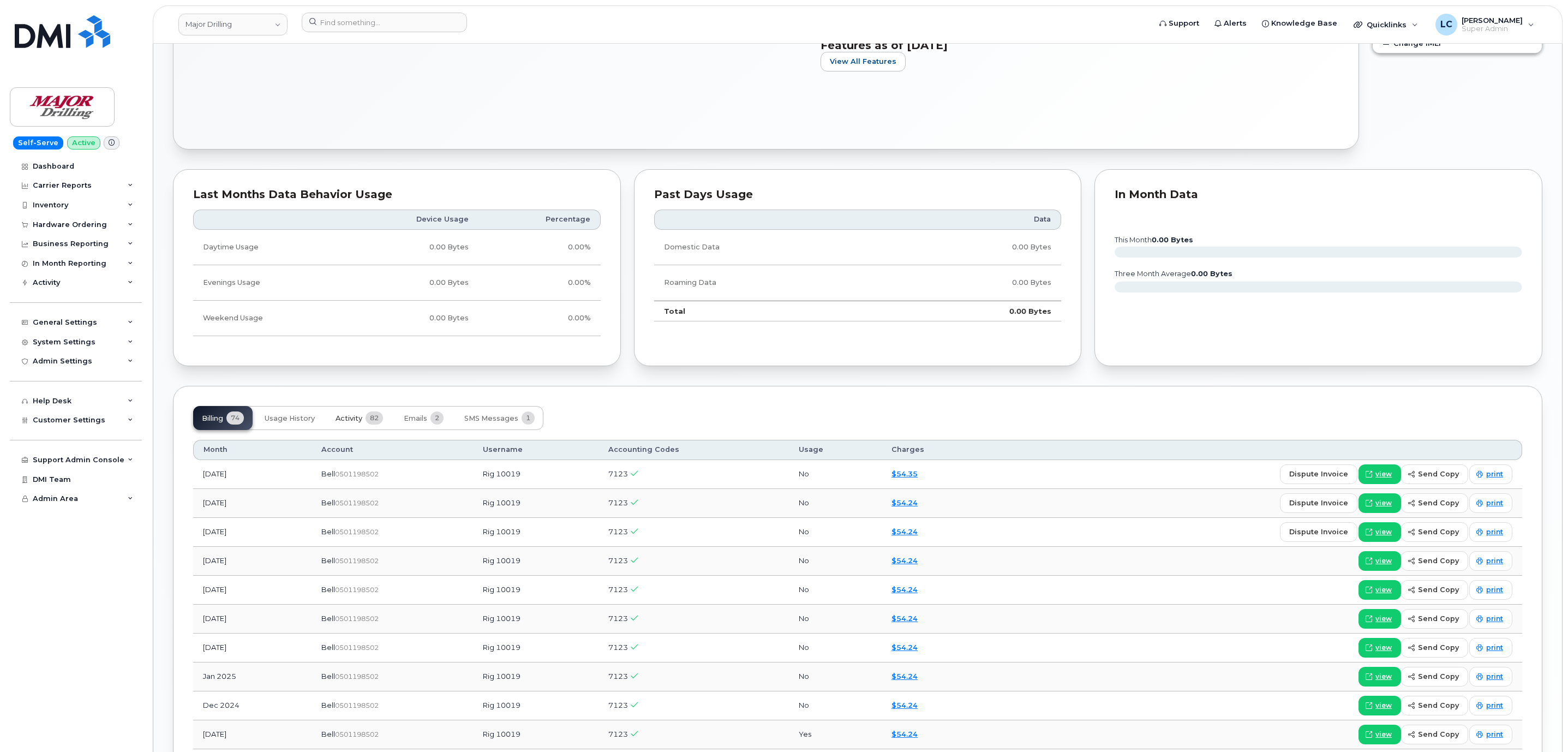
click at [371, 425] on span "82" at bounding box center [374, 418] width 17 height 13
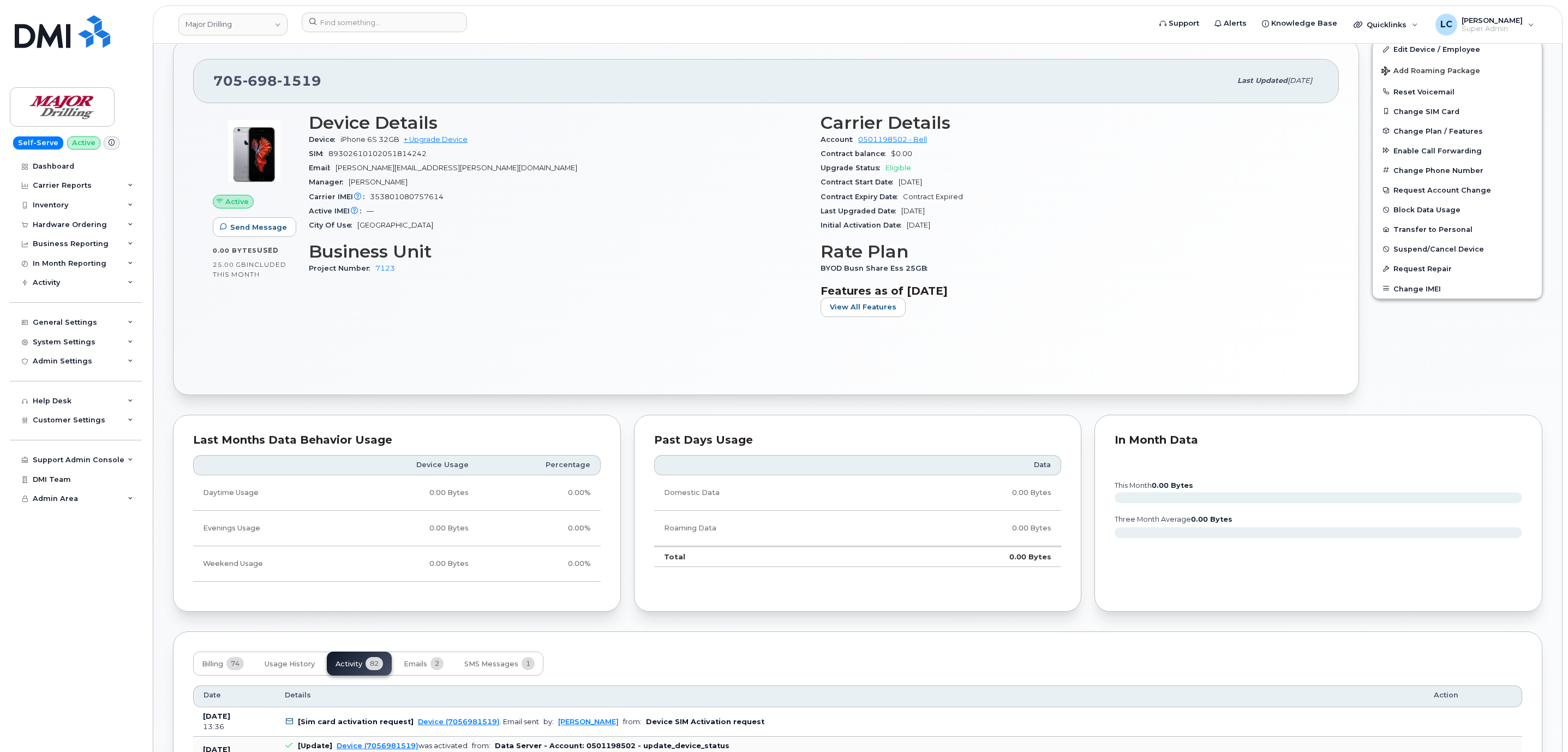
scroll to position [0, 0]
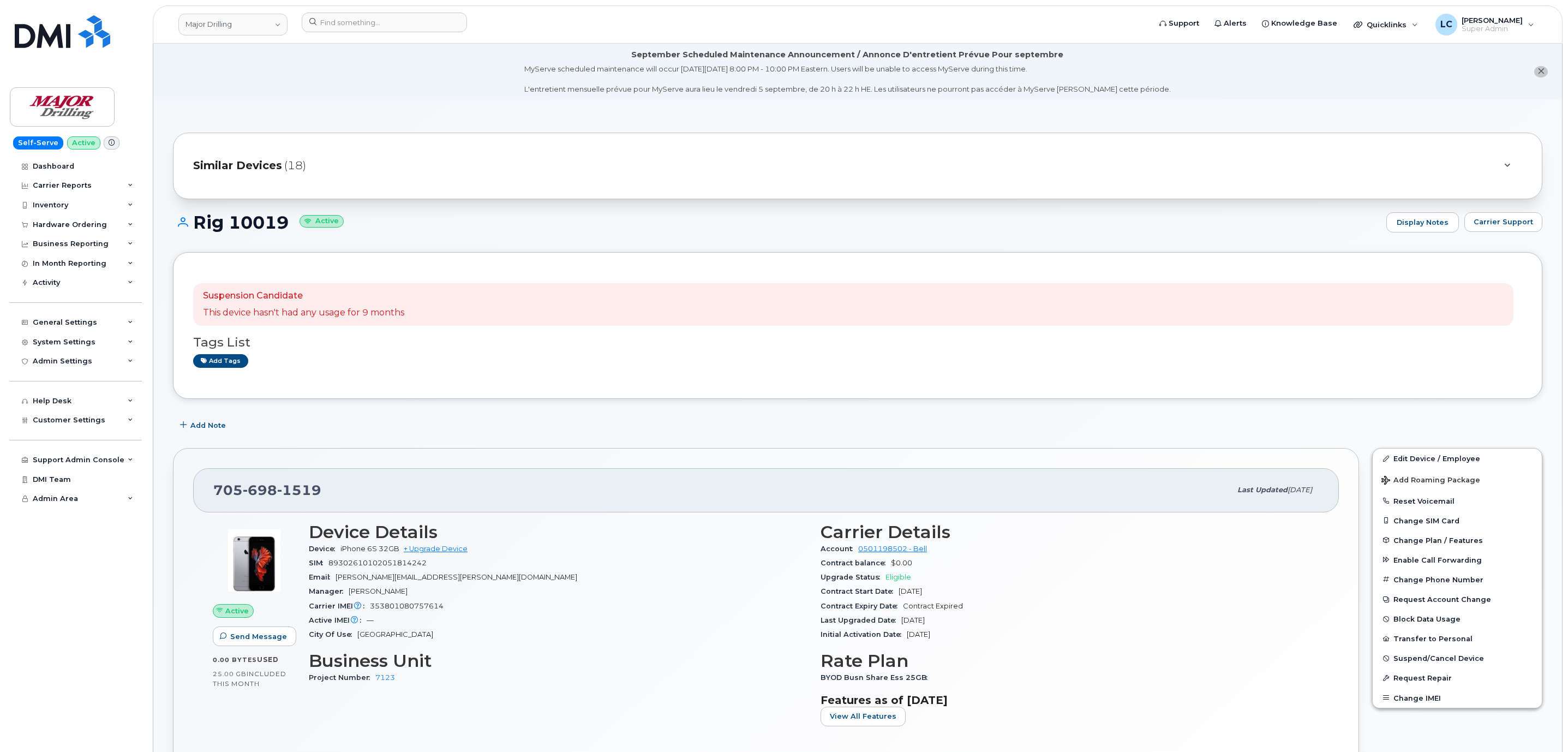
click at [822, 234] on div "Rig 10019 Active Display Notes Carrier Support" at bounding box center [858, 232] width 1369 height 41
click at [1316, 68] on li "September Scheduled Maintenance Announcement / Annonce D'entretient Prévue Pour…" at bounding box center [857, 72] width 1408 height 56
click at [64, 44] on img at bounding box center [62, 31] width 95 height 33
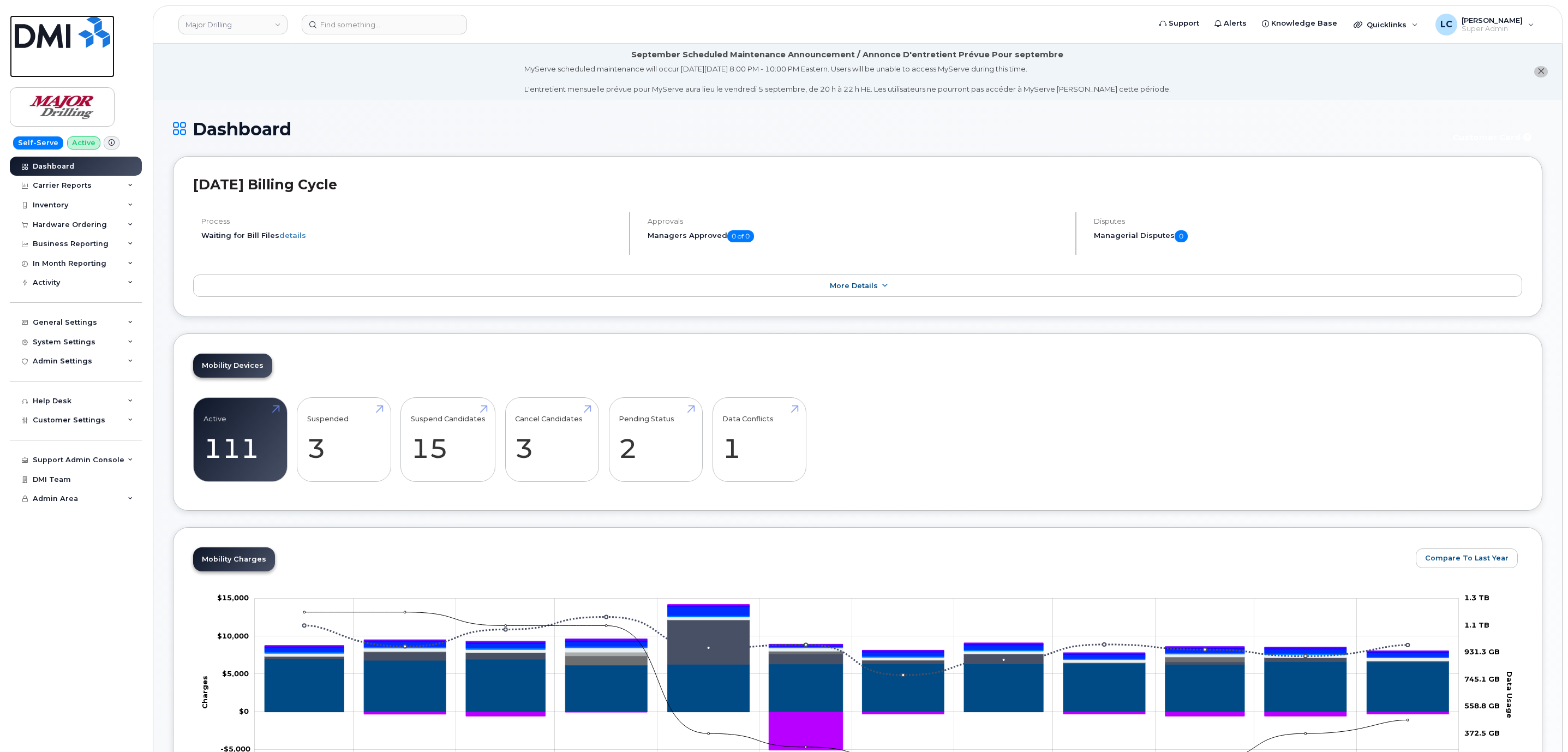
click at [77, 40] on img at bounding box center [62, 31] width 95 height 33
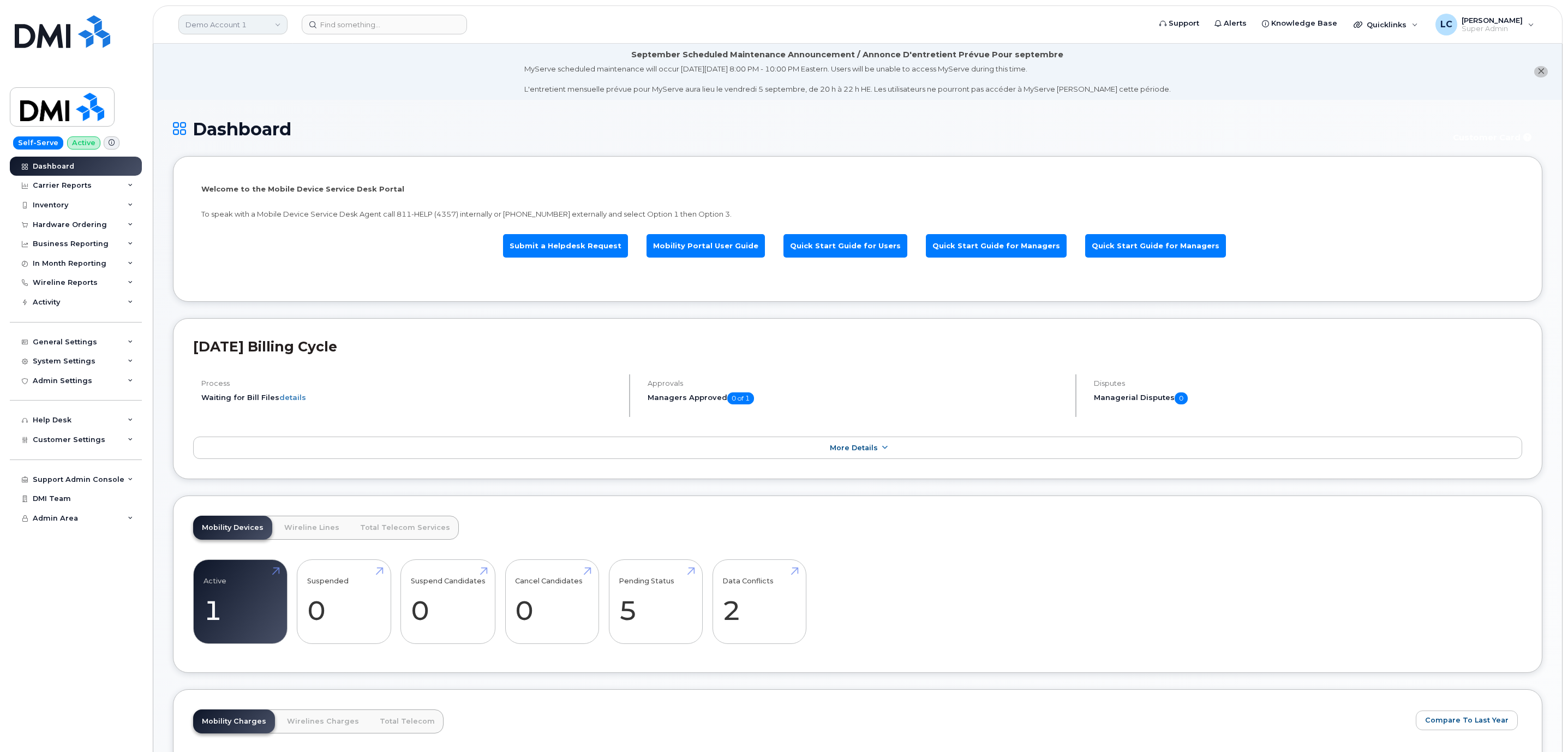
click at [270, 32] on link "Demo Account 1" at bounding box center [233, 25] width 109 height 20
click at [261, 47] on input at bounding box center [260, 53] width 143 height 20
drag, startPoint x: 265, startPoint y: 59, endPoint x: 198, endPoint y: 56, distance: 67.1
click at [202, 56] on input "Bunge" at bounding box center [260, 53] width 143 height 20
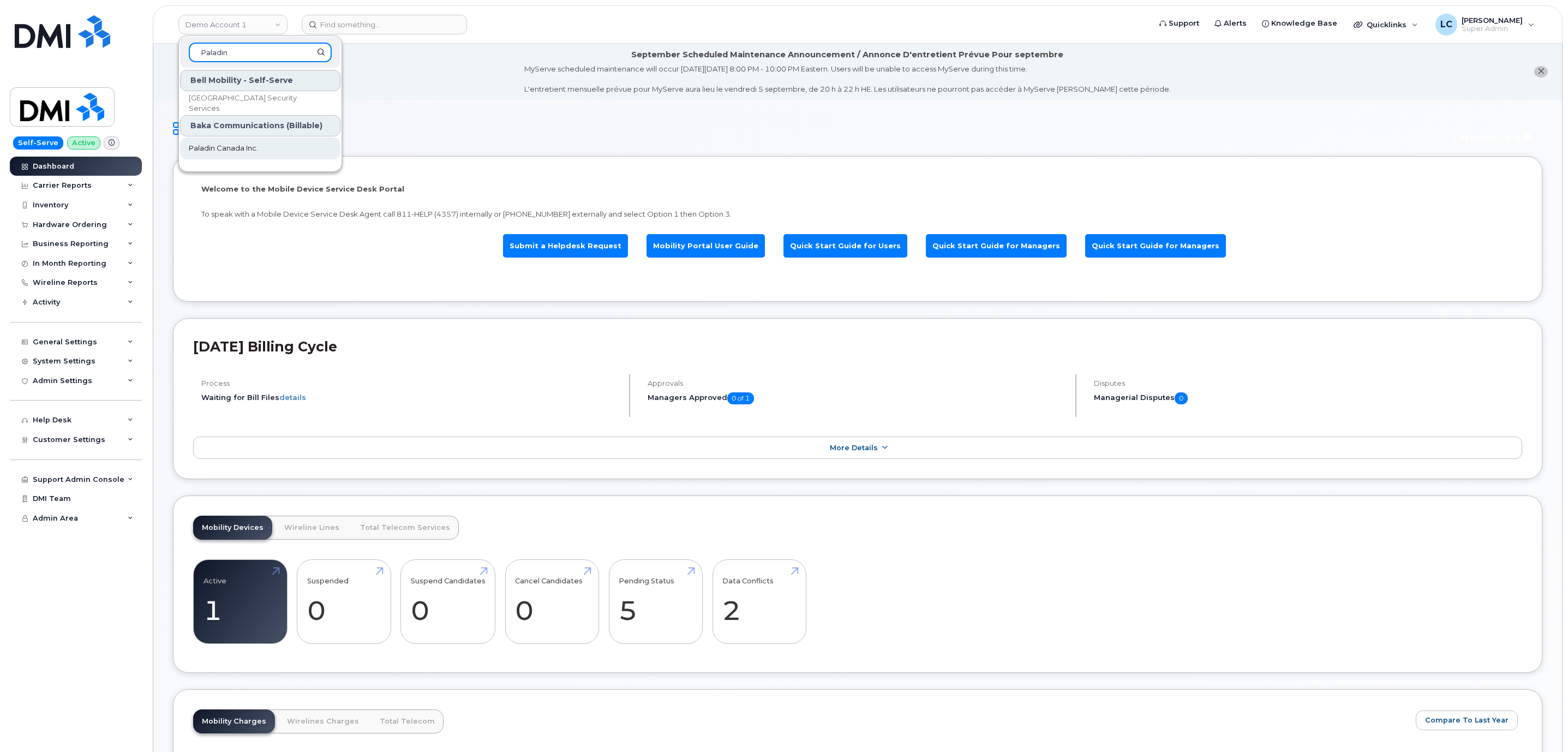
type input "Paladin"
click at [231, 149] on span "Paladin Canada Inc." at bounding box center [224, 148] width 69 height 11
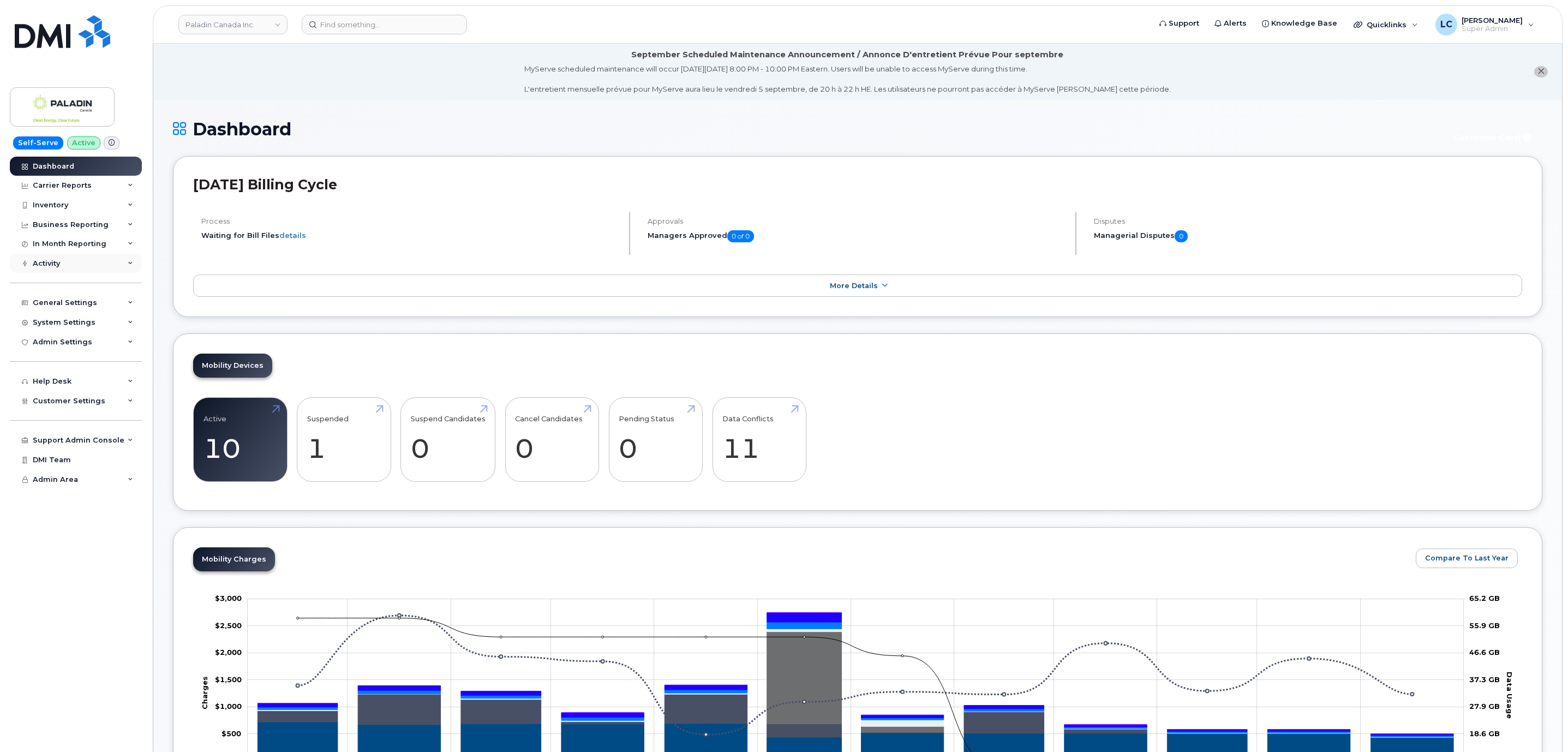
click at [83, 267] on div "Activity" at bounding box center [76, 264] width 132 height 20
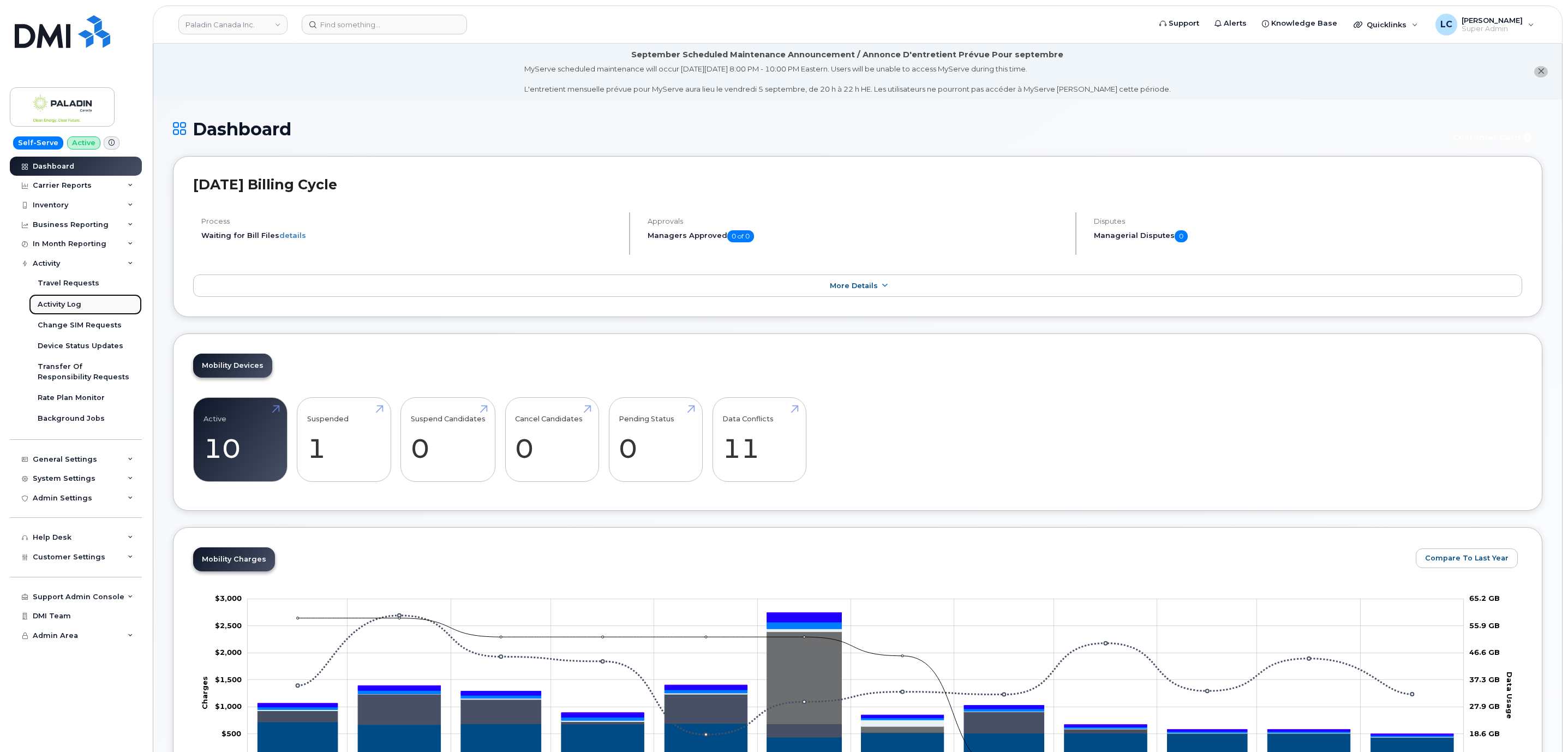
click at [98, 311] on link "Activity Log" at bounding box center [85, 304] width 113 height 21
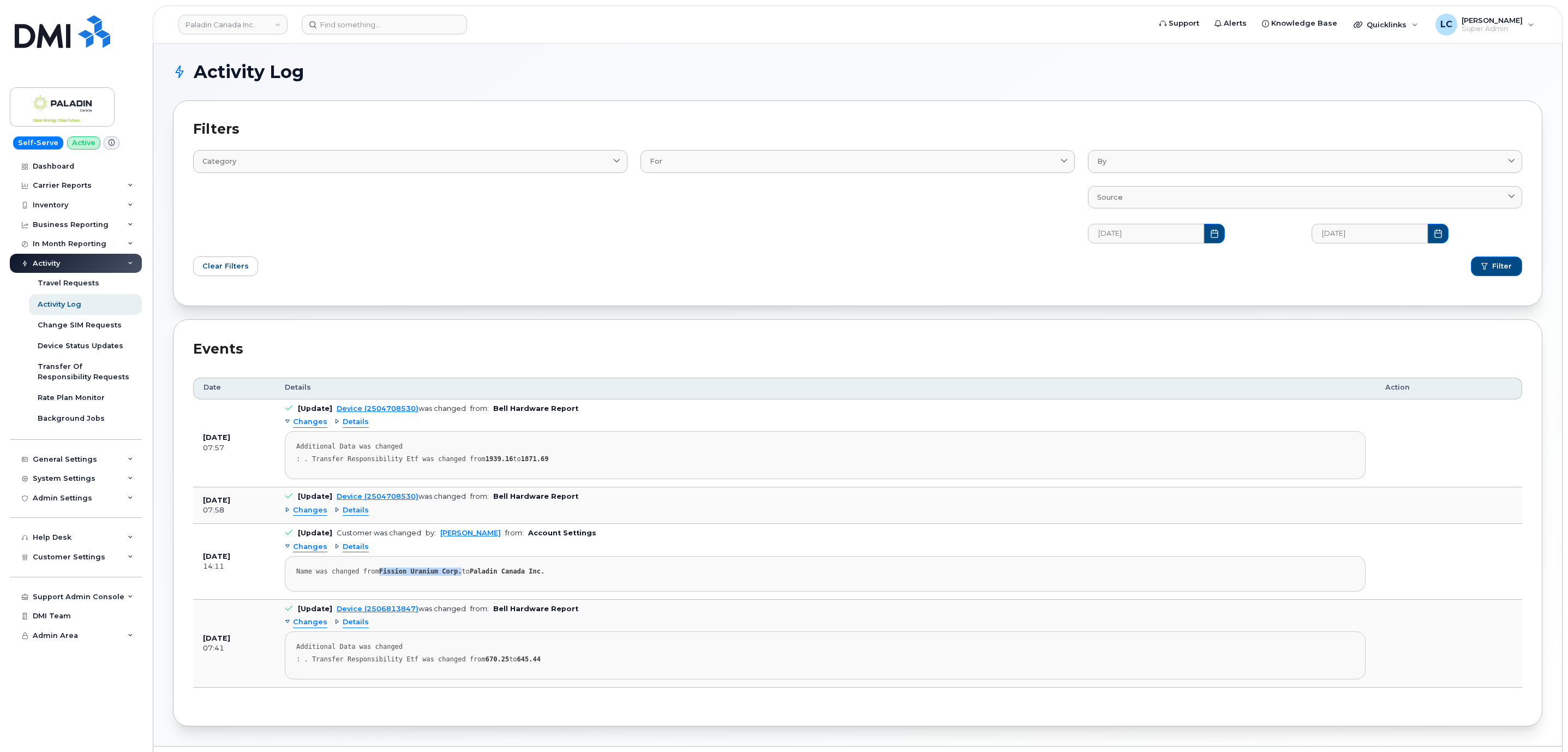
drag, startPoint x: 377, startPoint y: 574, endPoint x: 450, endPoint y: 575, distance: 73.0
click at [450, 575] on strong "Fission Uranium Corp." at bounding box center [420, 571] width 83 height 7
drag, startPoint x: 377, startPoint y: 572, endPoint x: 536, endPoint y: 575, distance: 159.0
click at [536, 575] on div "Name was changed from Fission Uranium Corp. to Paladin Canada Inc." at bounding box center [825, 572] width 1058 height 8
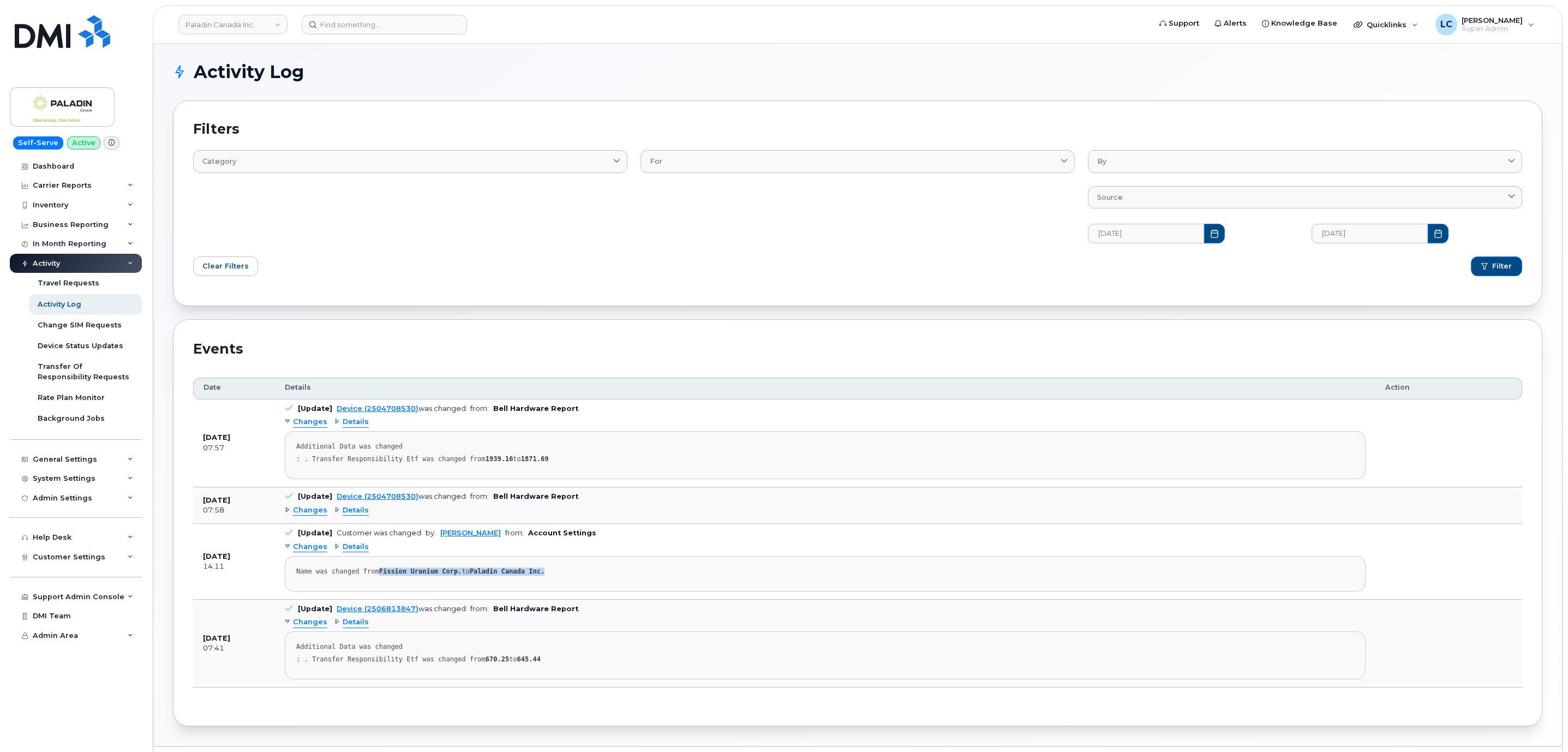
copy div "Fission Uranium Corp. to Paladin Canada Inc."
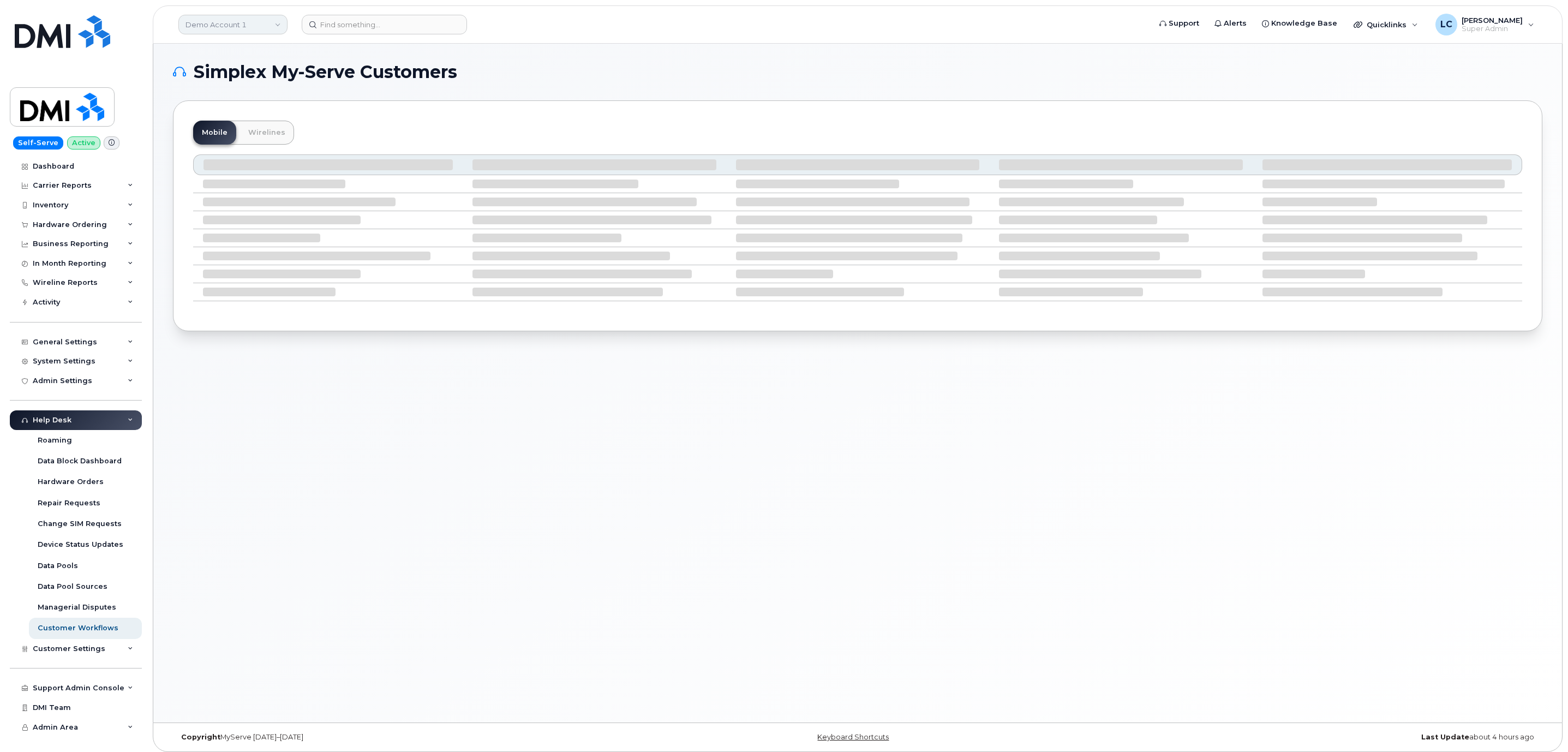
click at [263, 27] on link "Demo Account 1" at bounding box center [233, 25] width 109 height 20
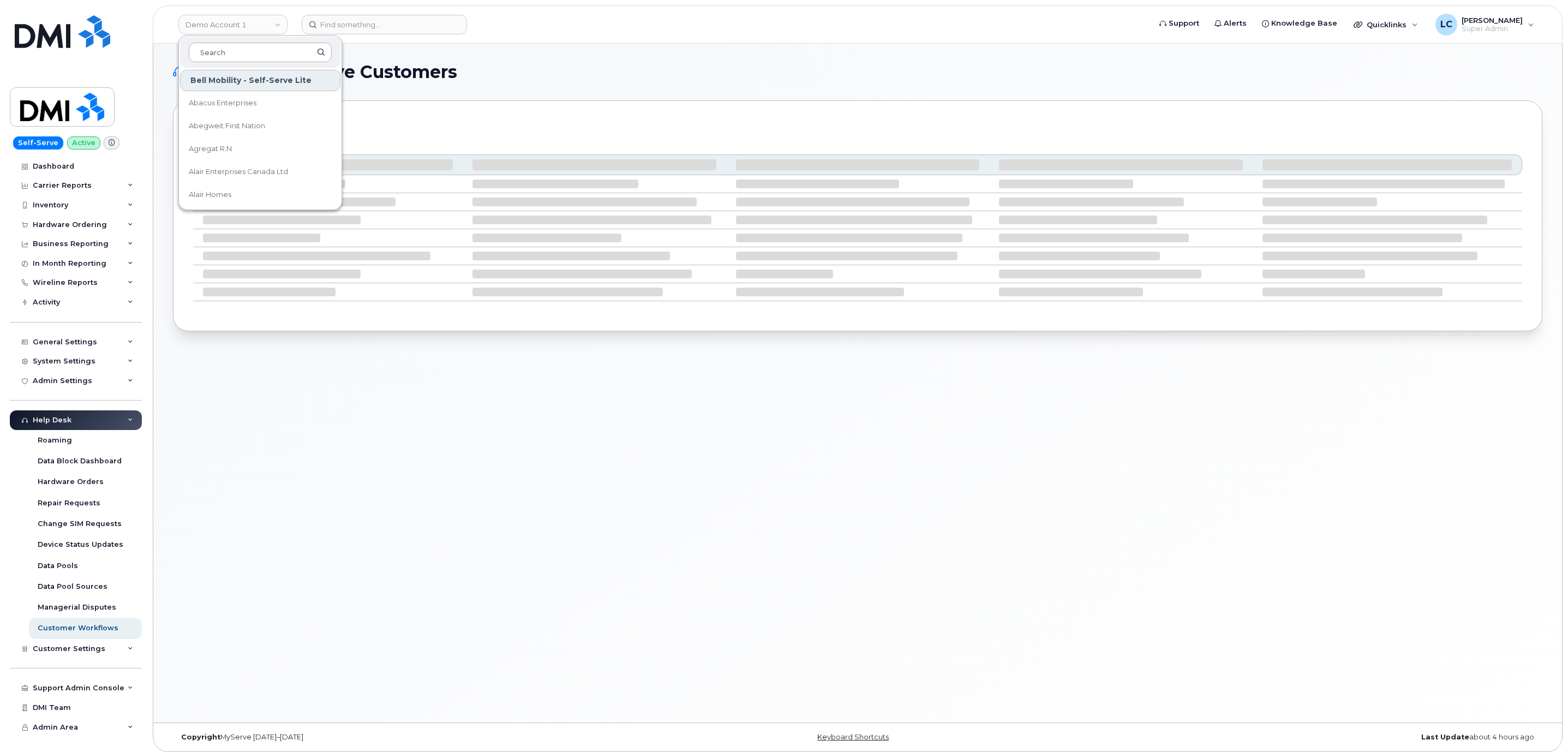
click at [260, 47] on input at bounding box center [260, 53] width 143 height 20
drag, startPoint x: 260, startPoint y: 47, endPoint x: 268, endPoint y: 53, distance: 10.0
click at [262, 48] on input at bounding box center [260, 53] width 143 height 20
